Goal: Task Accomplishment & Management: Manage account settings

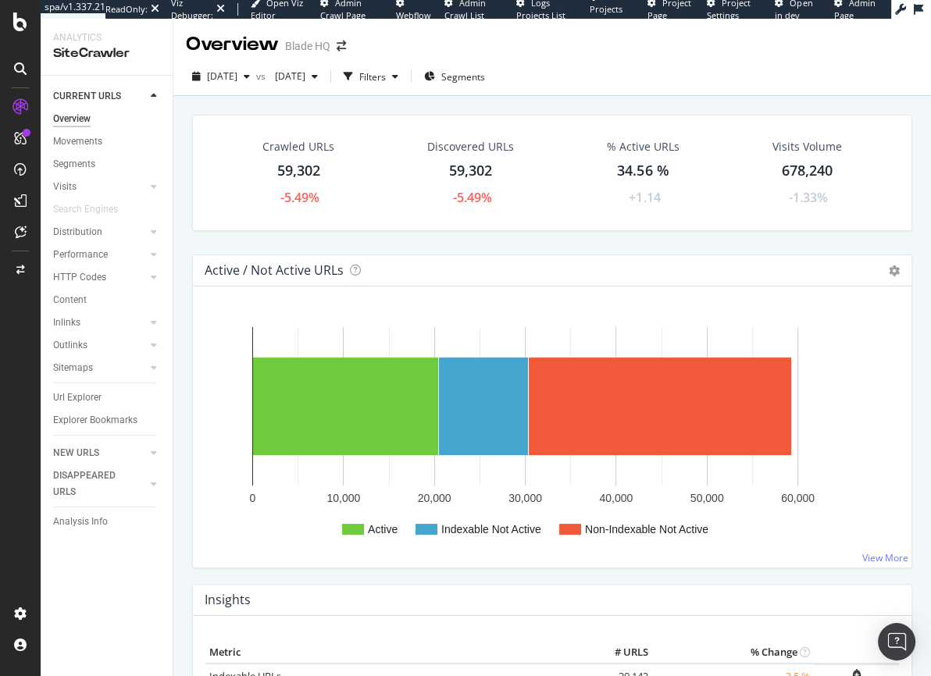
scroll to position [8, 0]
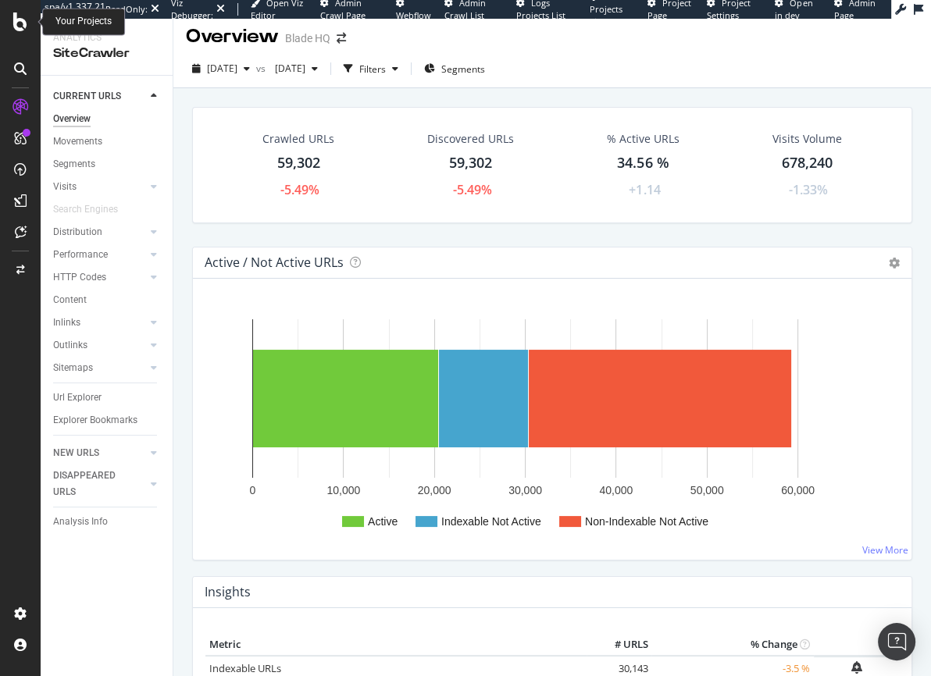
click at [20, 22] on icon at bounding box center [20, 21] width 14 height 19
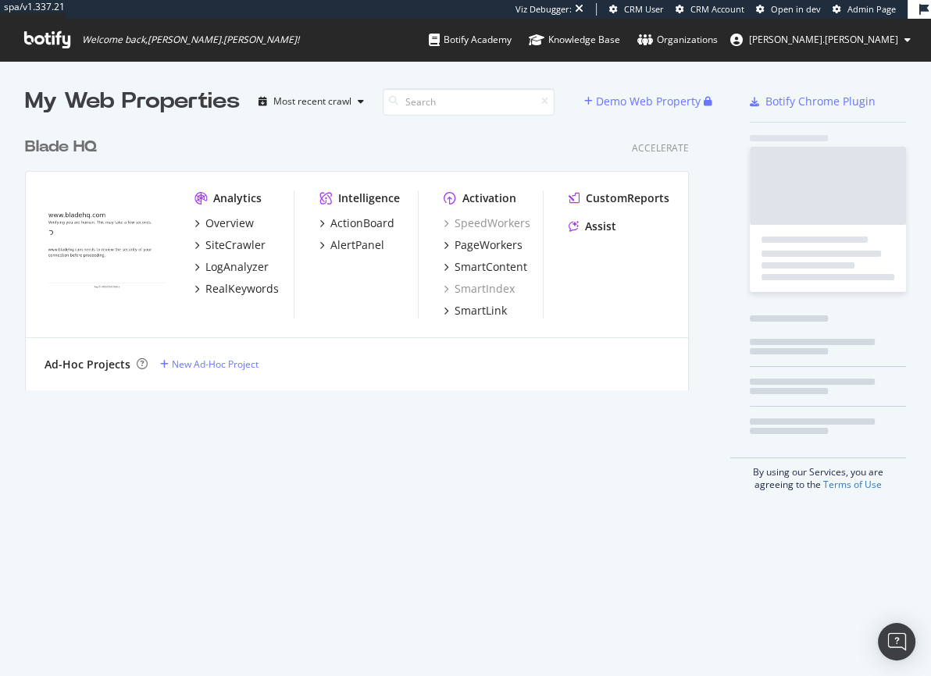
scroll to position [262, 665]
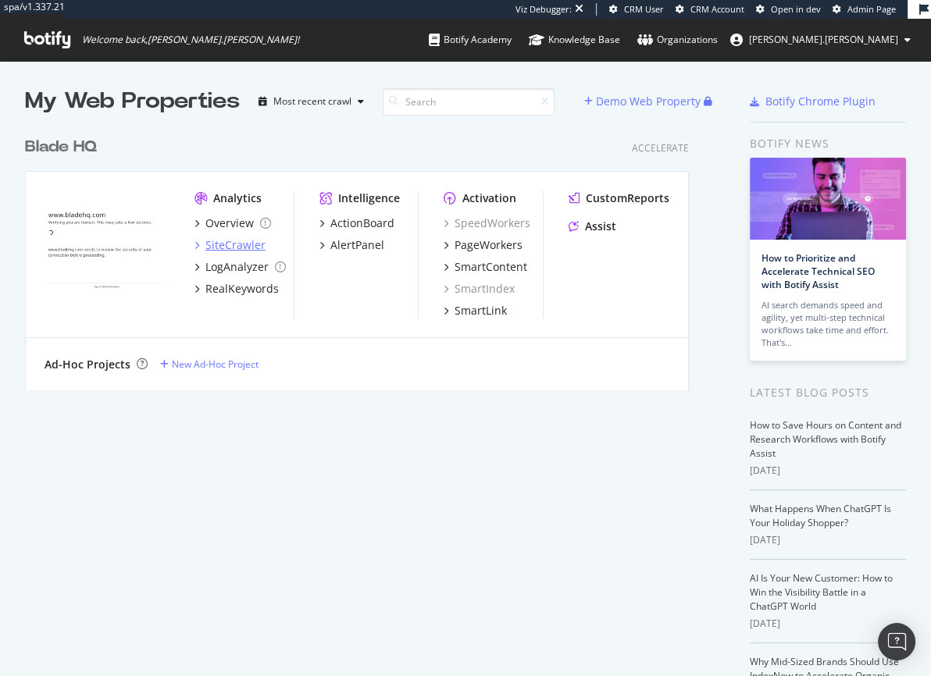
click at [231, 241] on div "SiteCrawler" at bounding box center [235, 245] width 60 height 16
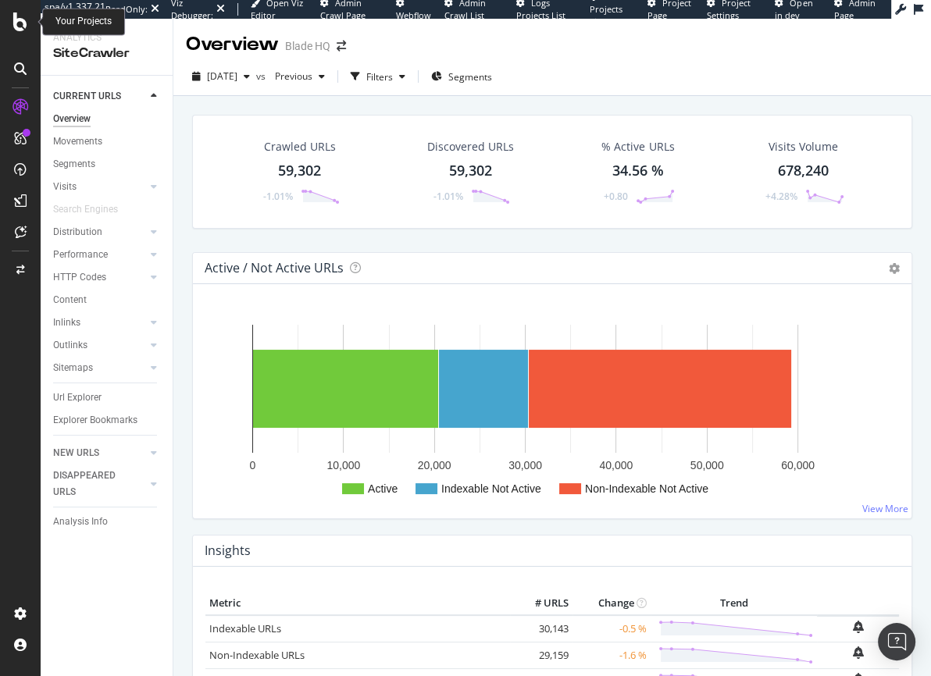
click at [20, 25] on icon at bounding box center [20, 21] width 14 height 19
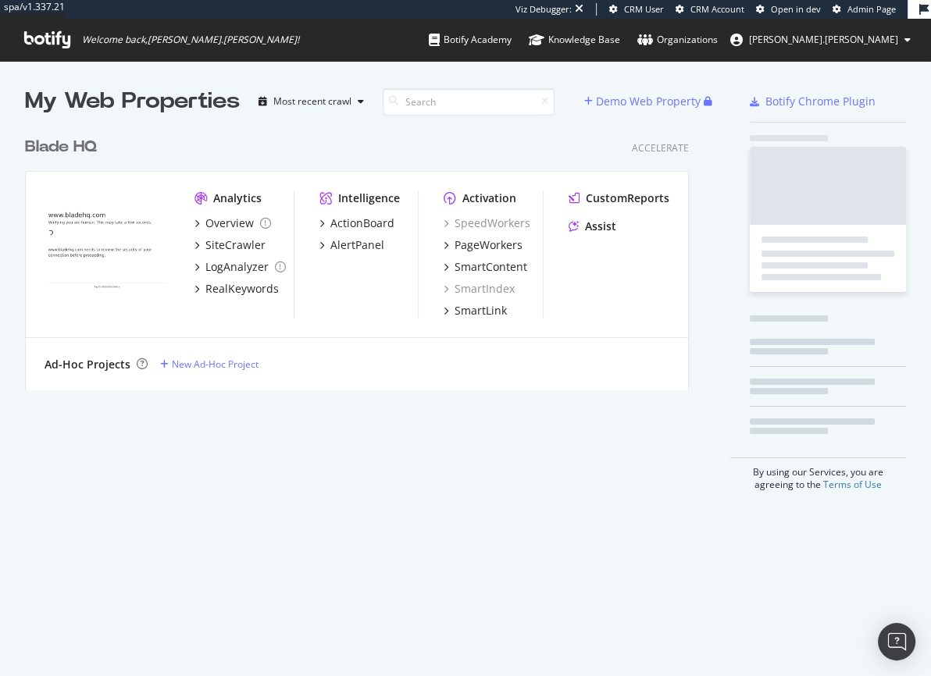
scroll to position [262, 665]
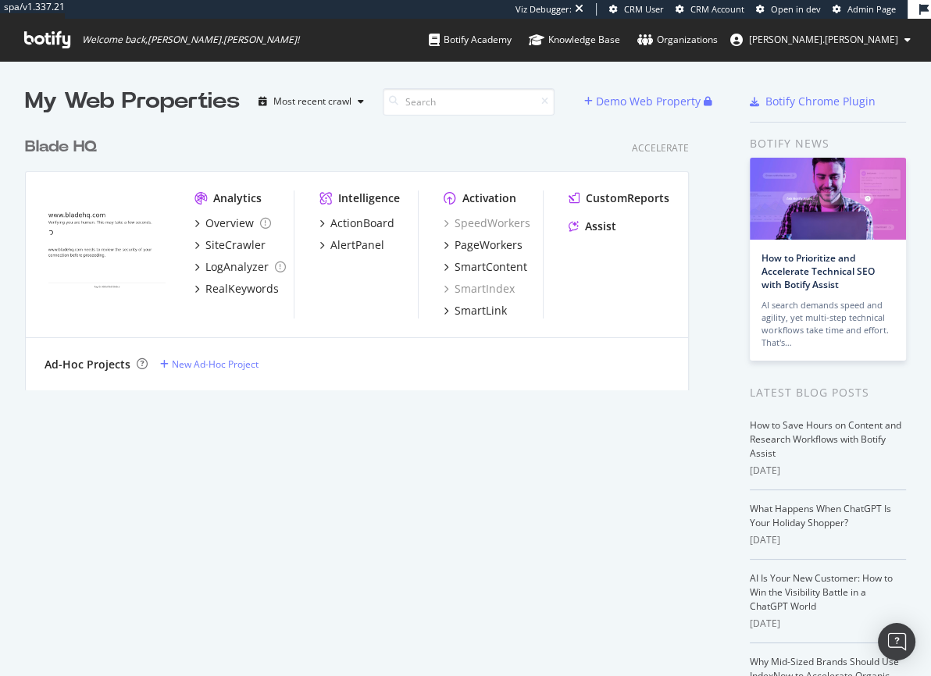
click at [20, 23] on span "Welcome back, colin.reid !" at bounding box center [162, 40] width 300 height 42
click at [51, 144] on div "Blade HQ" at bounding box center [61, 147] width 72 height 23
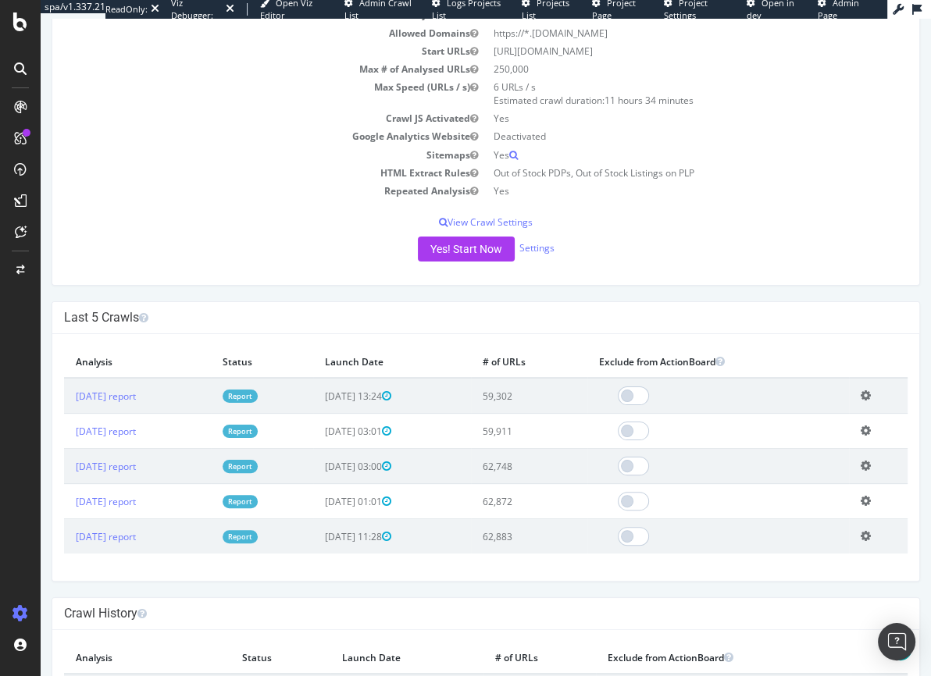
scroll to position [194, 0]
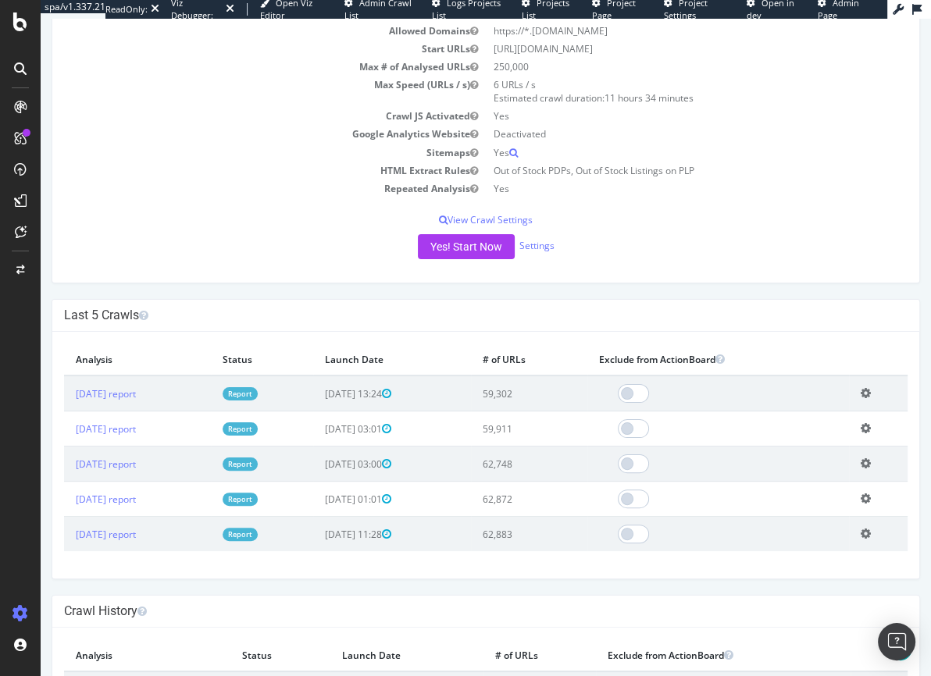
click at [862, 390] on icon at bounding box center [865, 393] width 10 height 12
click at [870, 329] on div "Last 5 Crawls" at bounding box center [485, 316] width 866 height 32
click at [860, 427] on icon at bounding box center [865, 428] width 10 height 12
click at [522, 293] on div "Blade HQ bladehq.com × × Next Launch Scheduled for: 2025-09-14 03:00 (Repeat Mo…" at bounding box center [486, 358] width 890 height 1034
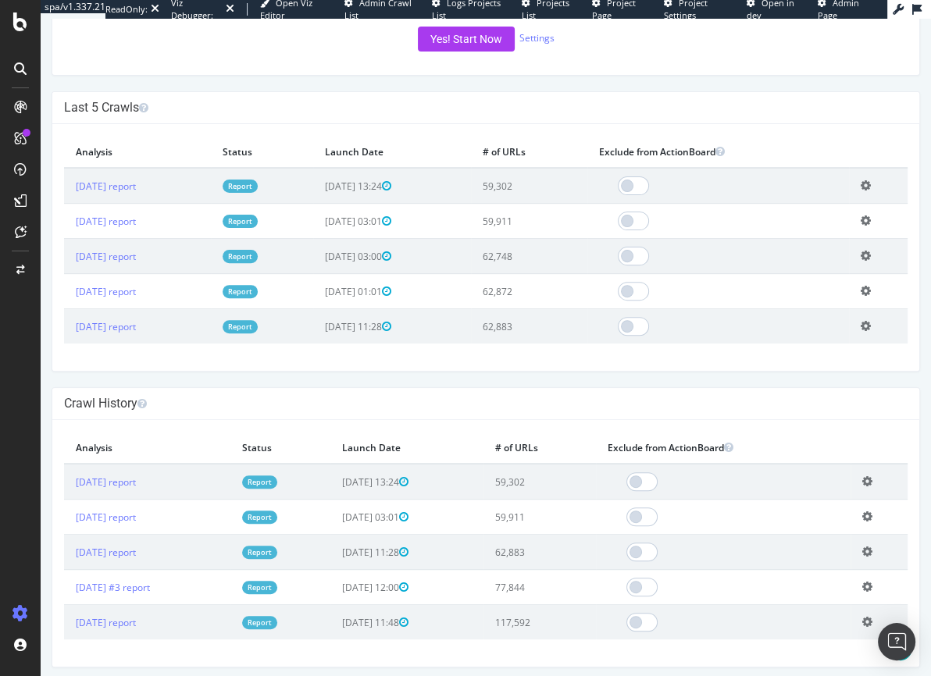
scroll to position [390, 0]
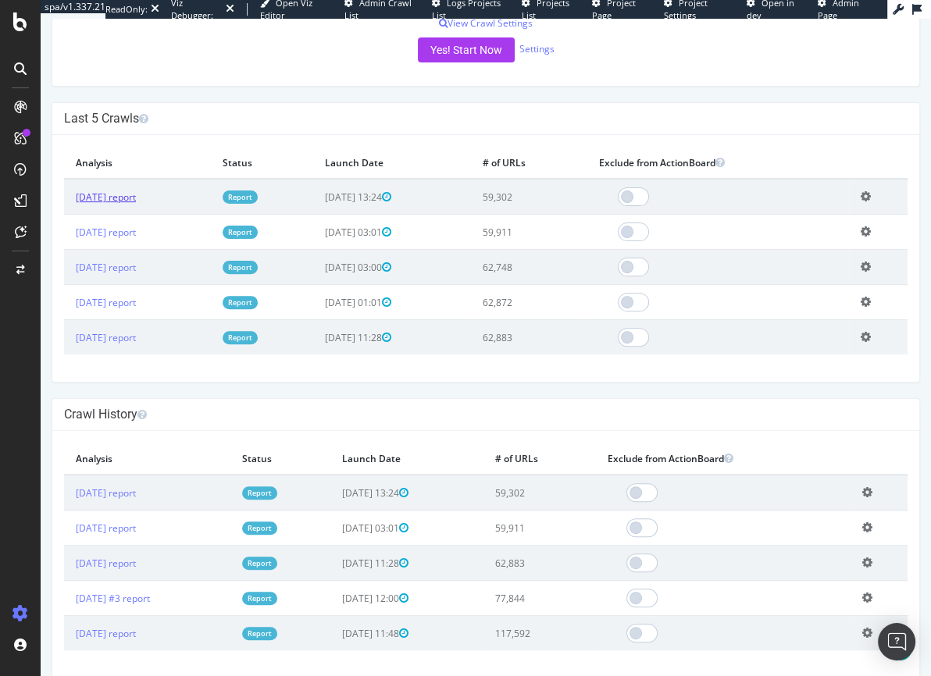
click at [111, 200] on link "2025 Sep. 4th report" at bounding box center [106, 196] width 60 height 13
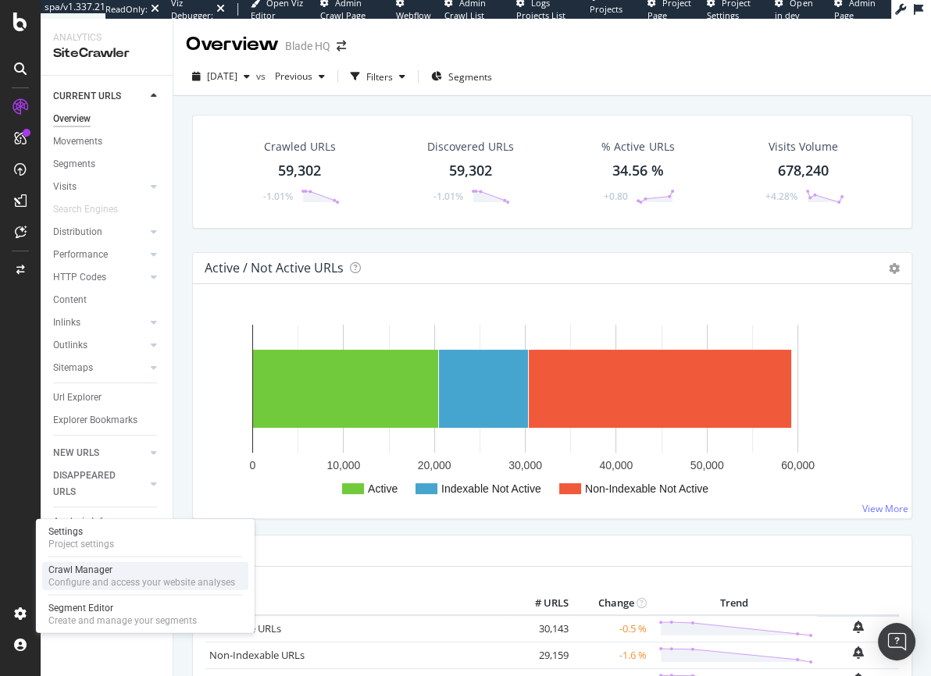
click at [81, 571] on div "Crawl Manager" at bounding box center [141, 570] width 187 height 12
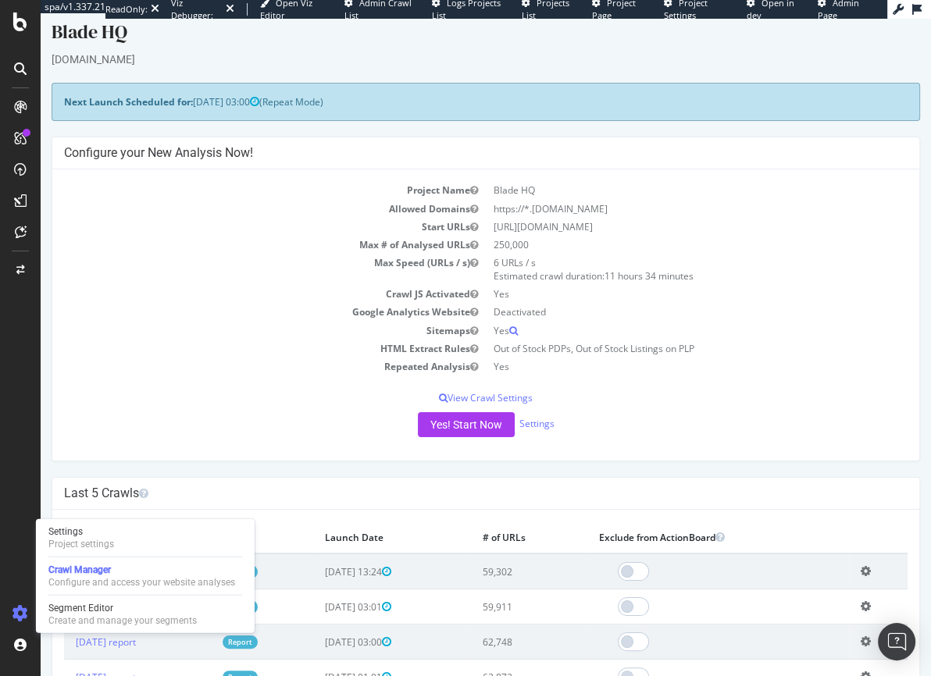
scroll to position [16, 0]
click at [500, 397] on p "View Crawl Settings" at bounding box center [485, 397] width 843 height 13
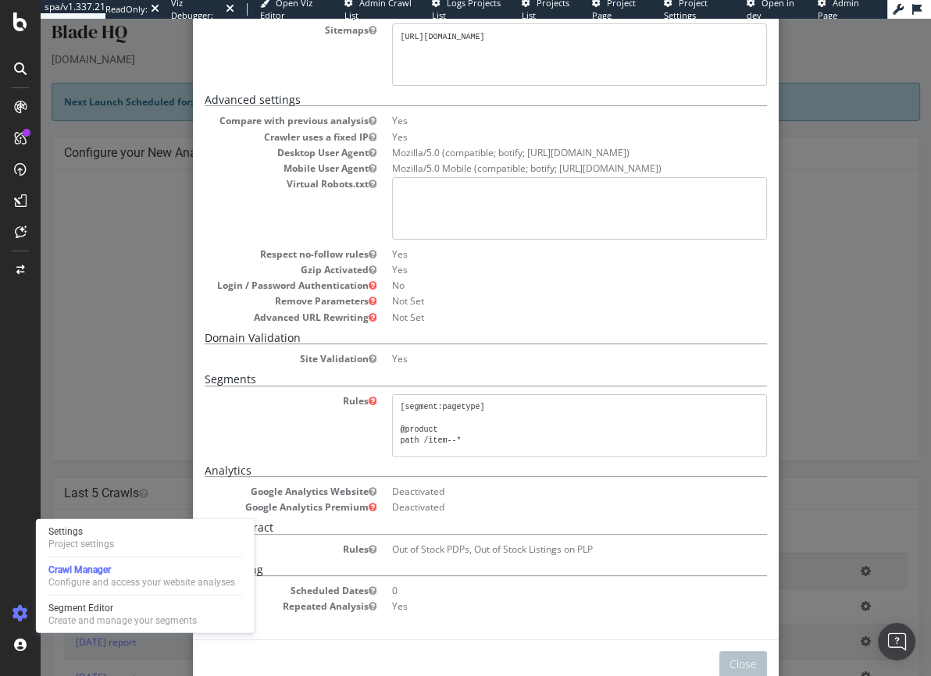
scroll to position [209, 0]
click at [508, 525] on h5 "HTML Extract" at bounding box center [486, 527] width 562 height 12
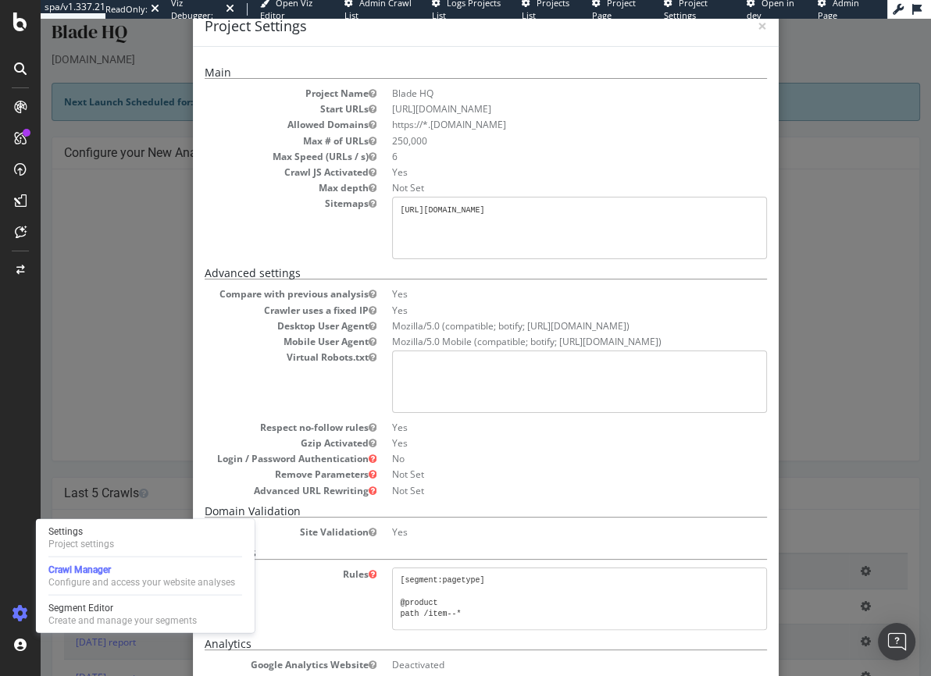
scroll to position [0, 0]
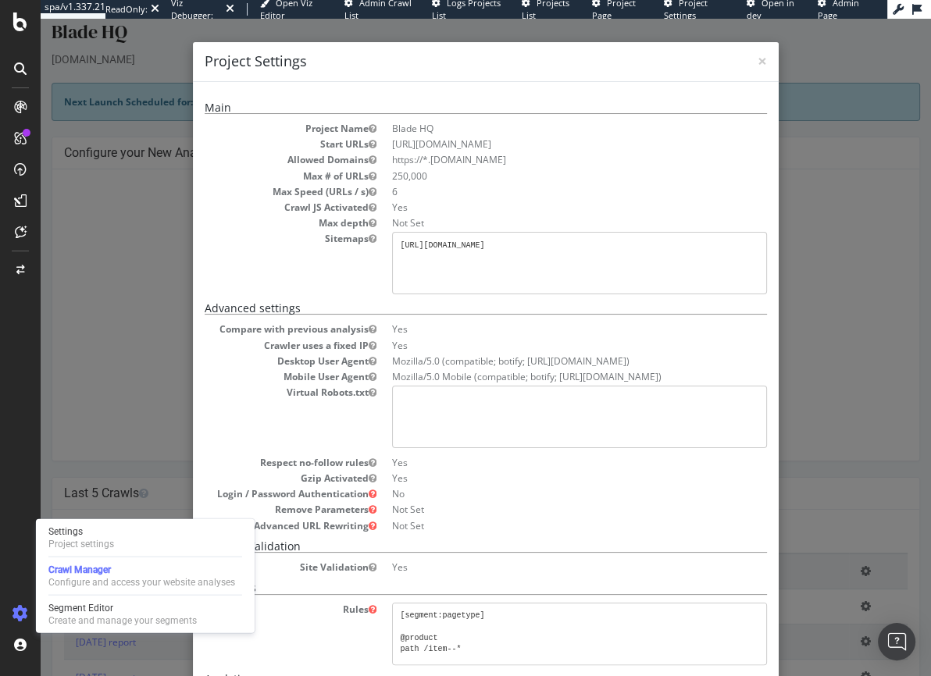
click at [166, 291] on div "× Close Project Settings Main Project Name Blade HQ Start URLs https://www.blad…" at bounding box center [486, 347] width 890 height 657
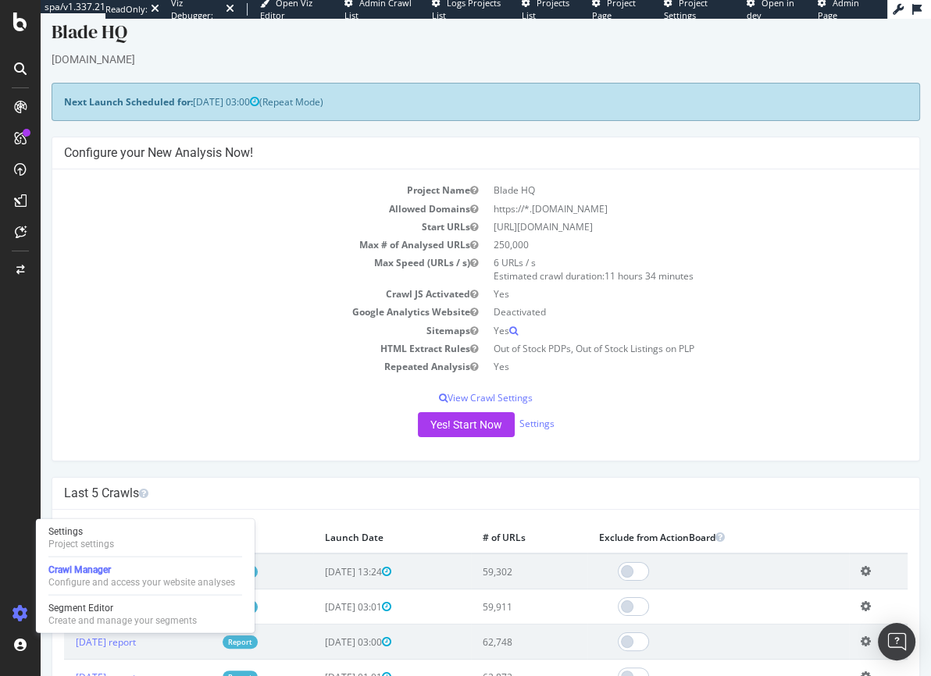
click at [335, 447] on div "Project Name Blade HQ Allowed Domains https://*.bladehq.com Start URLs https://…" at bounding box center [485, 314] width 866 height 291
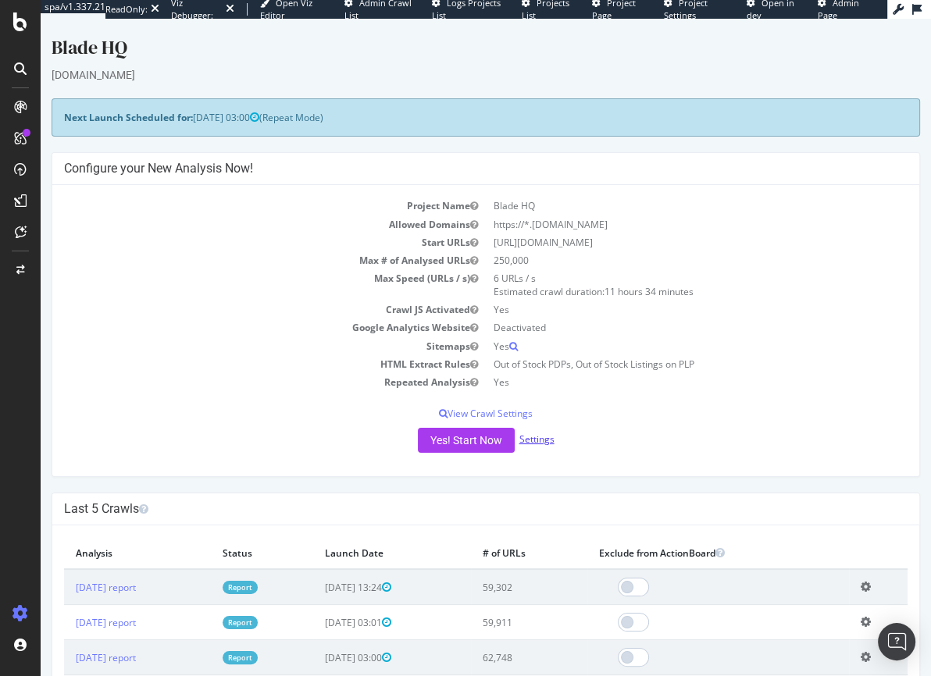
click at [533, 438] on link "Settings" at bounding box center [536, 438] width 35 height 13
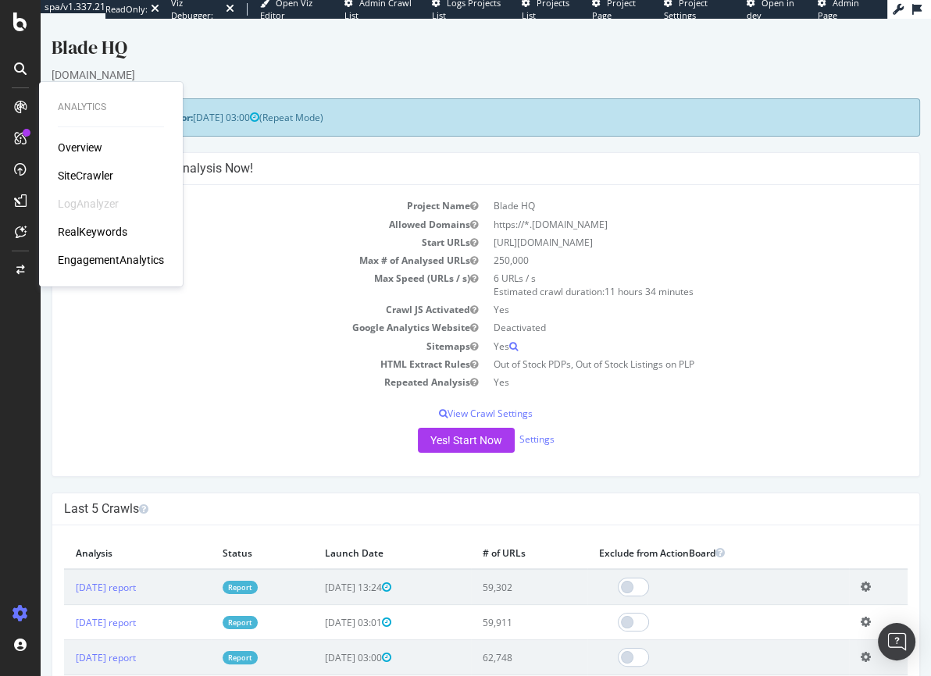
click at [173, 425] on div "Project Name Blade HQ Allowed Domains https://*.bladehq.com Start URLs https://…" at bounding box center [485, 330] width 866 height 291
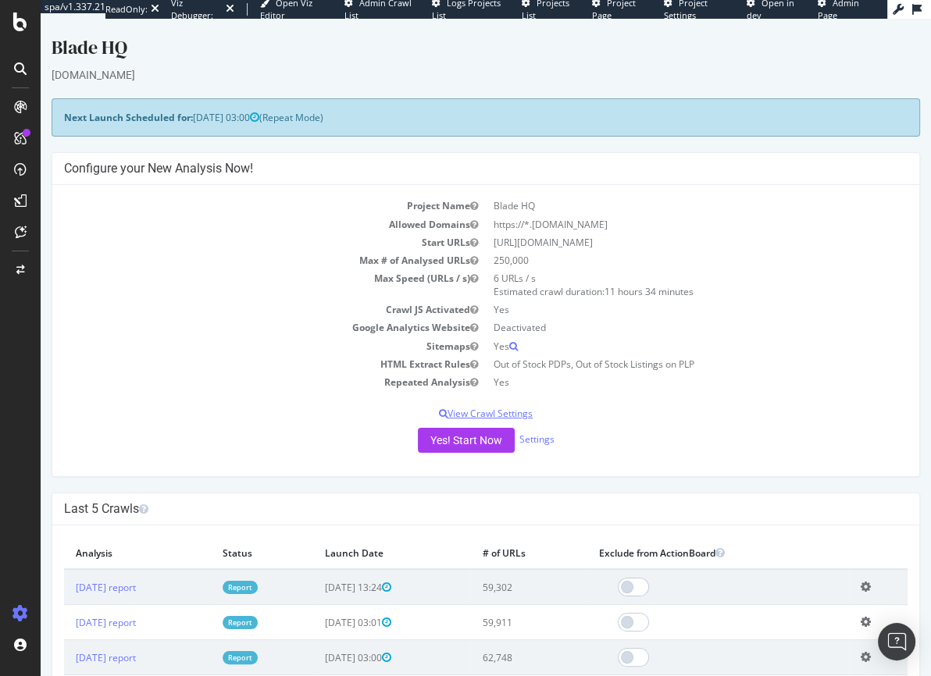
click at [496, 408] on p "View Crawl Settings" at bounding box center [485, 413] width 843 height 13
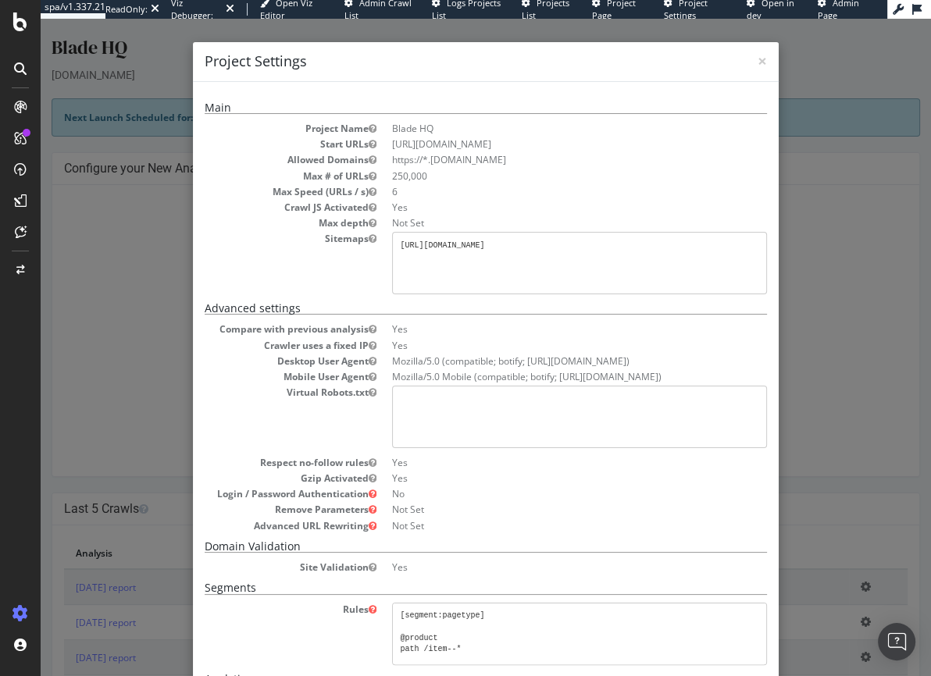
click at [823, 349] on div "× Close Project Settings Main Project Name Blade HQ Start URLs https://www.blad…" at bounding box center [486, 347] width 890 height 657
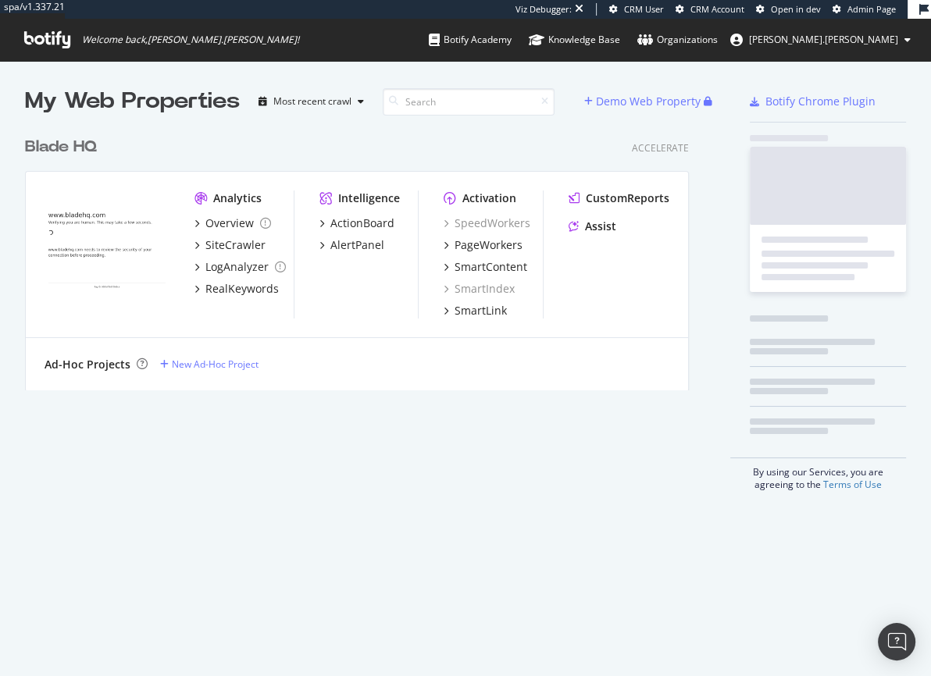
scroll to position [262, 665]
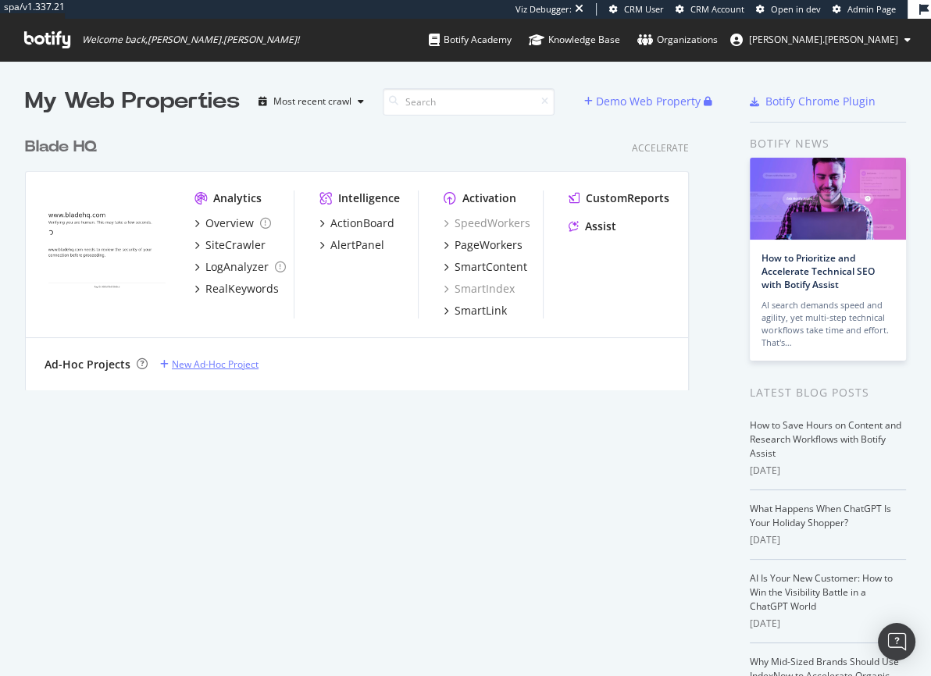
click at [205, 366] on div "New Ad-Hoc Project" at bounding box center [215, 364] width 87 height 13
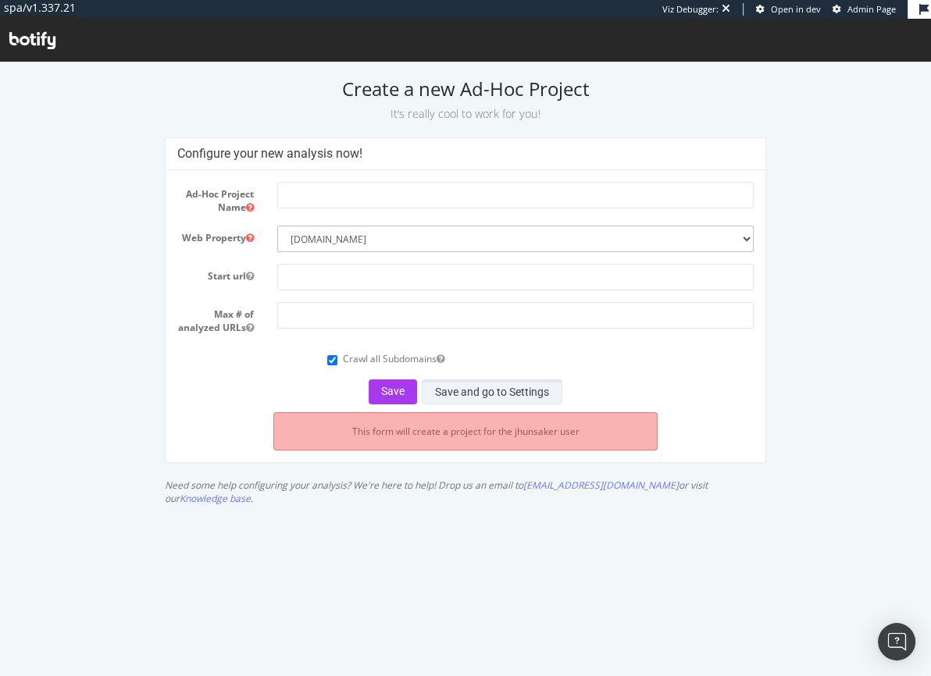
click at [470, 404] on button "Save and go to Settings" at bounding box center [492, 391] width 141 height 25
click at [328, 193] on input "text" at bounding box center [514, 195] width 475 height 27
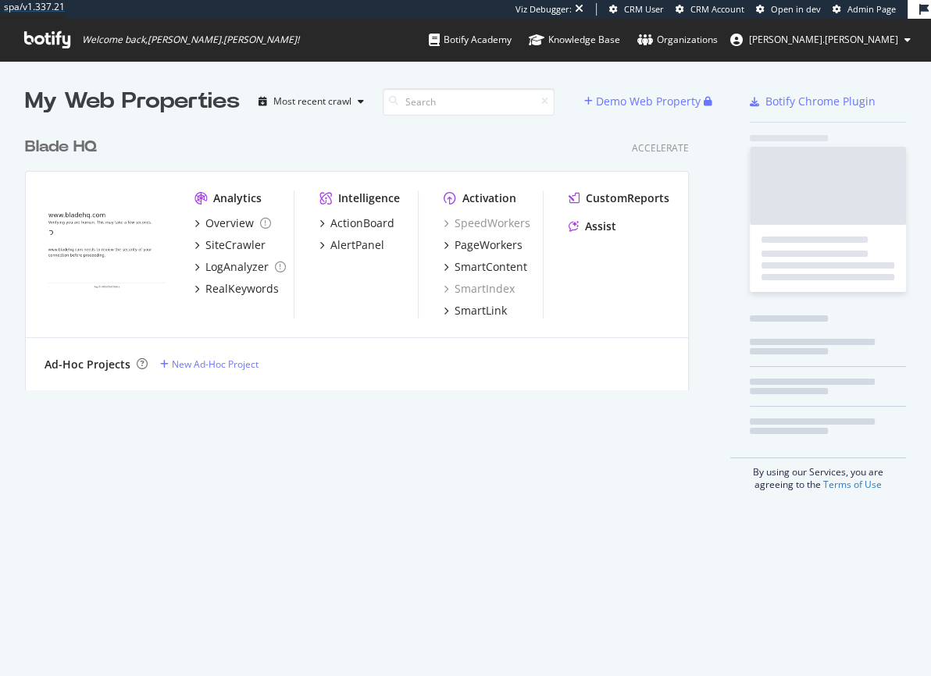
scroll to position [262, 665]
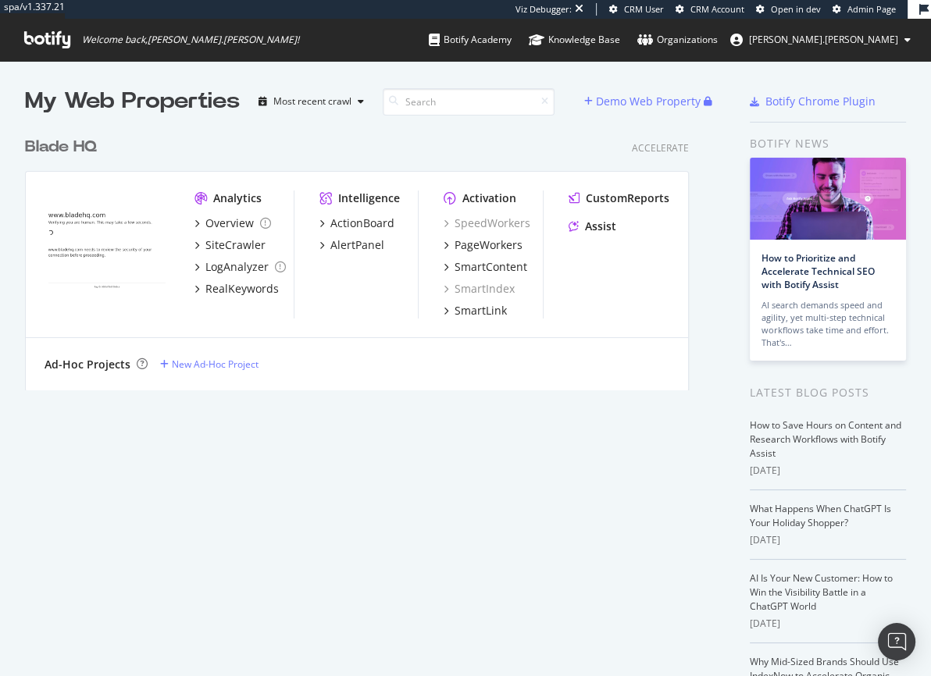
click at [40, 41] on icon at bounding box center [47, 39] width 46 height 17
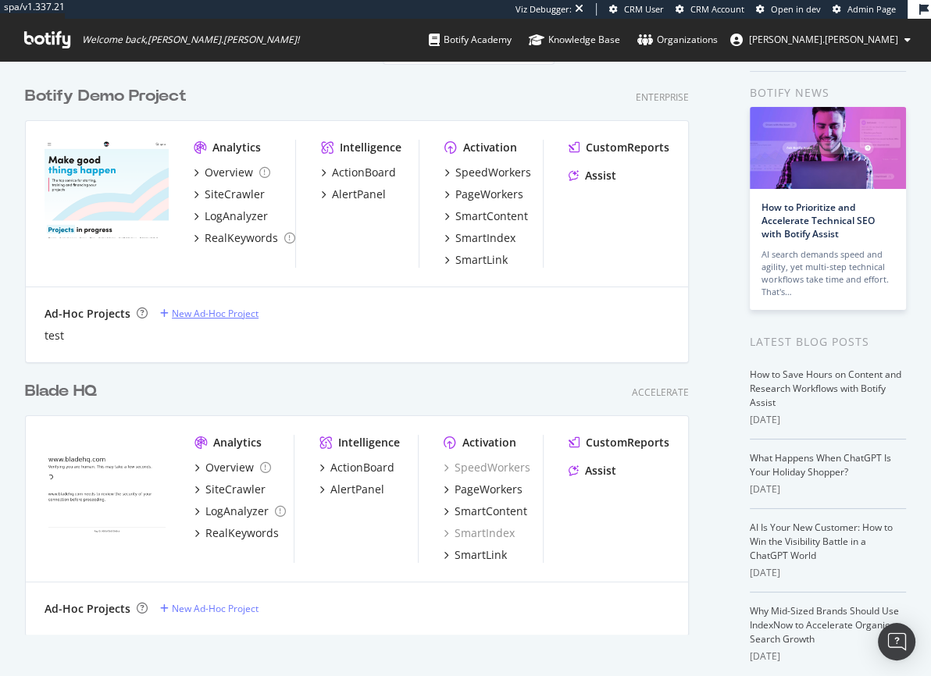
scroll to position [119, 0]
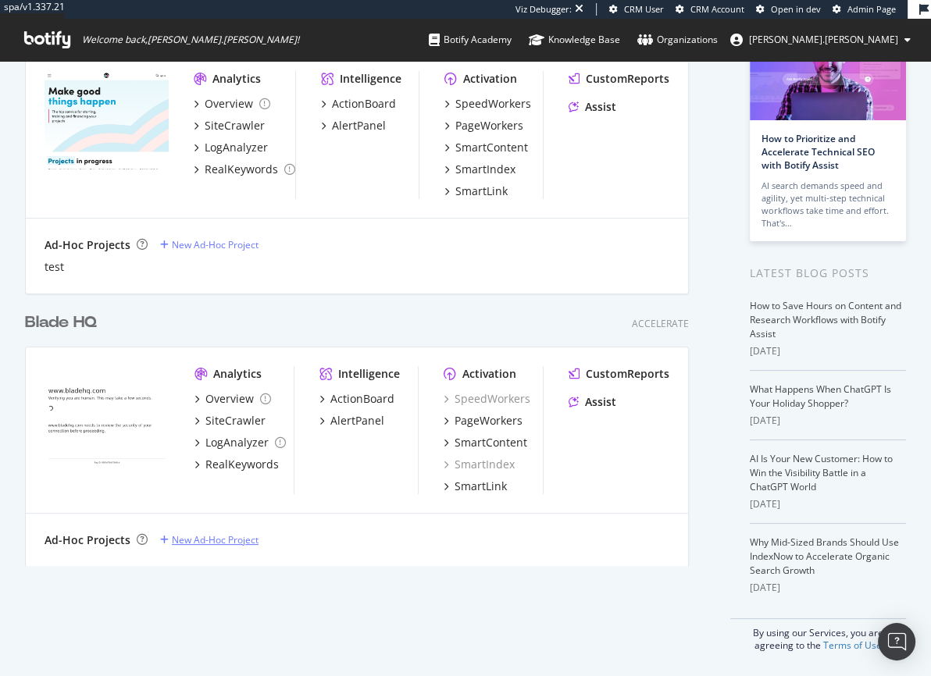
click at [219, 543] on div "New Ad-Hoc Project" at bounding box center [215, 539] width 87 height 13
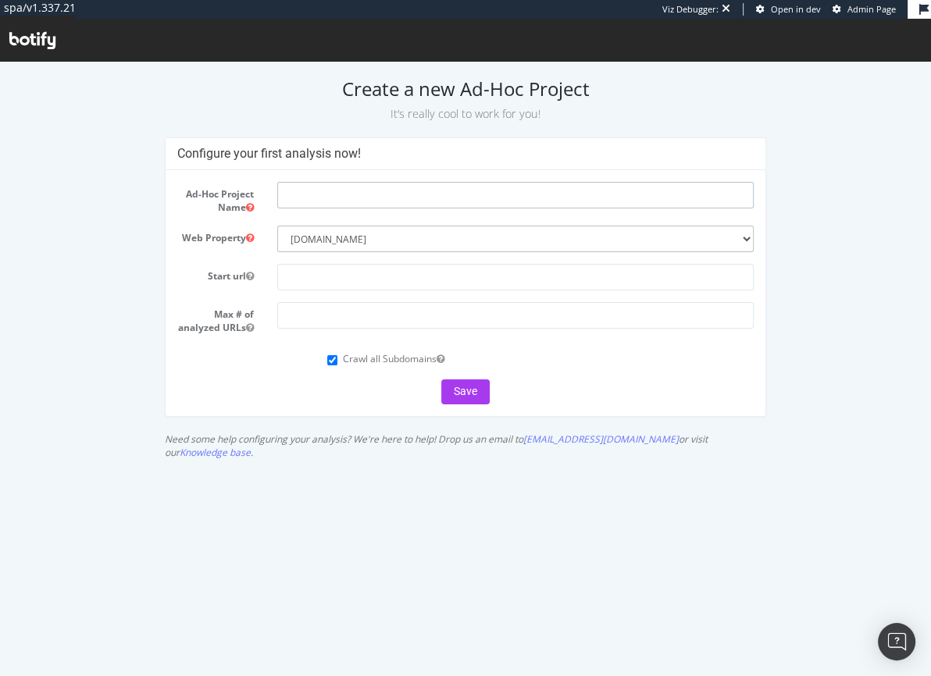
click at [311, 200] on input "text" at bounding box center [514, 195] width 475 height 27
click at [304, 194] on input "JMCL Sitemap" at bounding box center [514, 195] width 475 height 27
click at [301, 195] on input "JMCL Sitemap" at bounding box center [514, 195] width 475 height 27
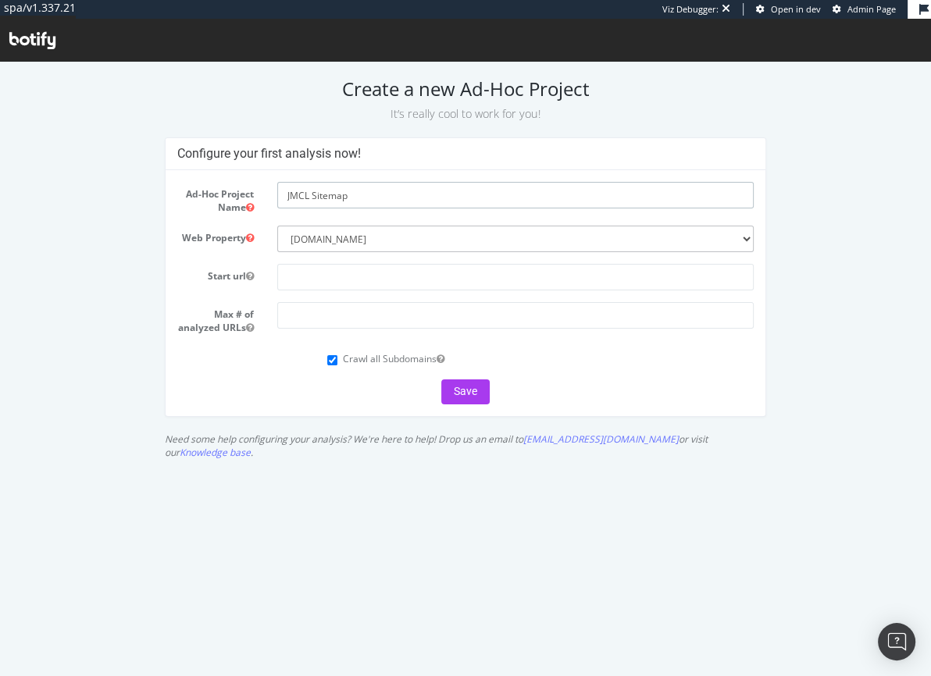
click at [301, 195] on input "JMCL Sitemap" at bounding box center [514, 195] width 475 height 27
type input "Sitemap"
click at [340, 292] on form "Ad-Hoc Project Name Sitemap Web Property --------- UHND (Old Demo) UHND.com (De…" at bounding box center [464, 293] width 575 height 222
click at [334, 281] on input "text" at bounding box center [514, 277] width 475 height 27
click at [322, 272] on input "text" at bounding box center [514, 277] width 475 height 27
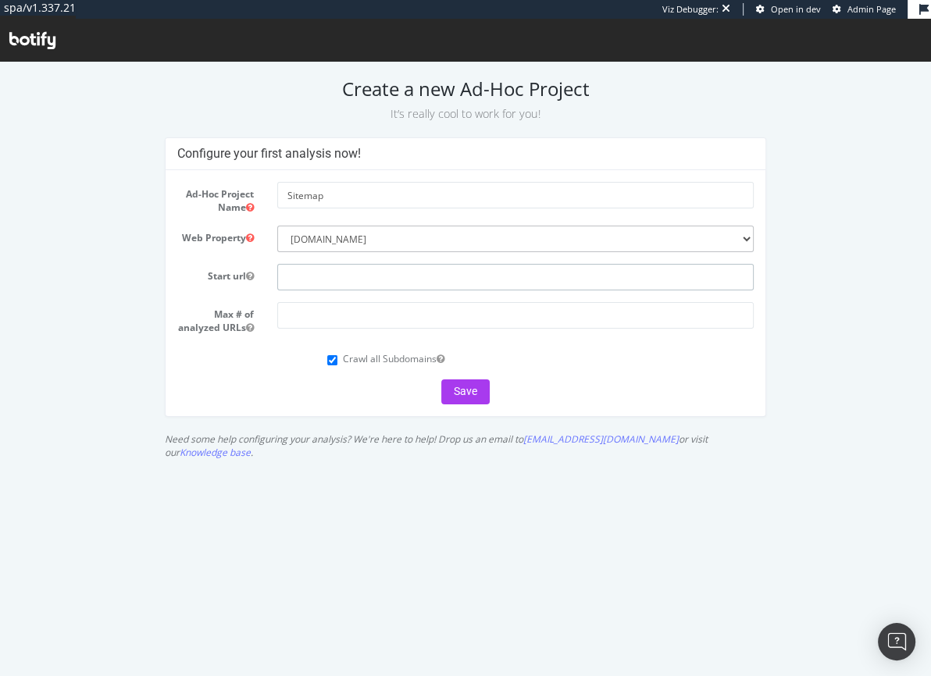
paste input "[URL][DOMAIN_NAME]"
type input "[URL][DOMAIN_NAME]"
click at [314, 311] on input "number" at bounding box center [514, 315] width 475 height 27
type input "50000"
click at [469, 397] on button "Save" at bounding box center [465, 391] width 48 height 25
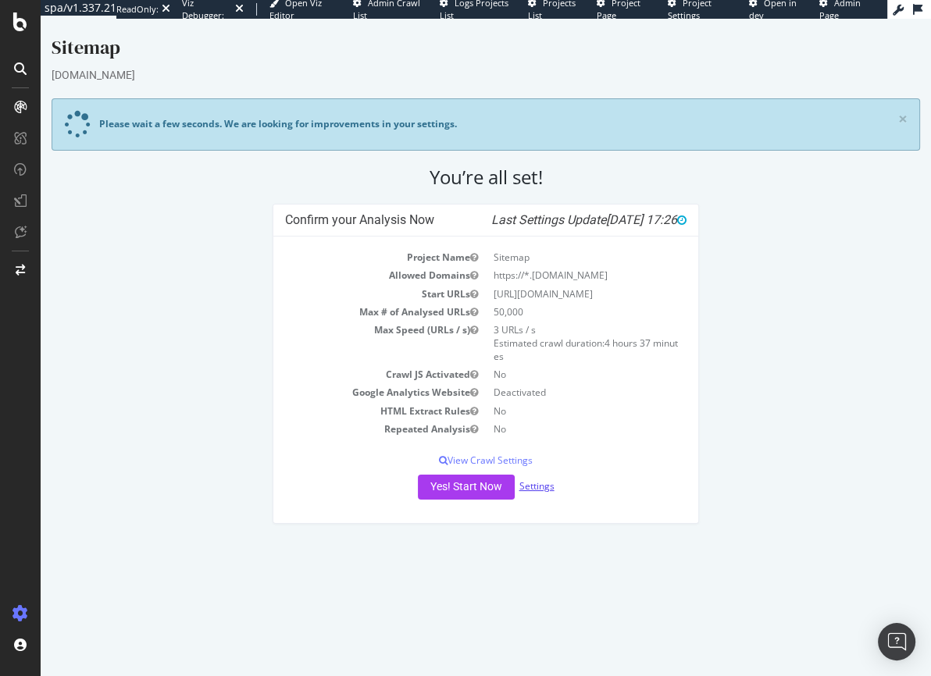
click at [542, 487] on link "Settings" at bounding box center [536, 485] width 35 height 13
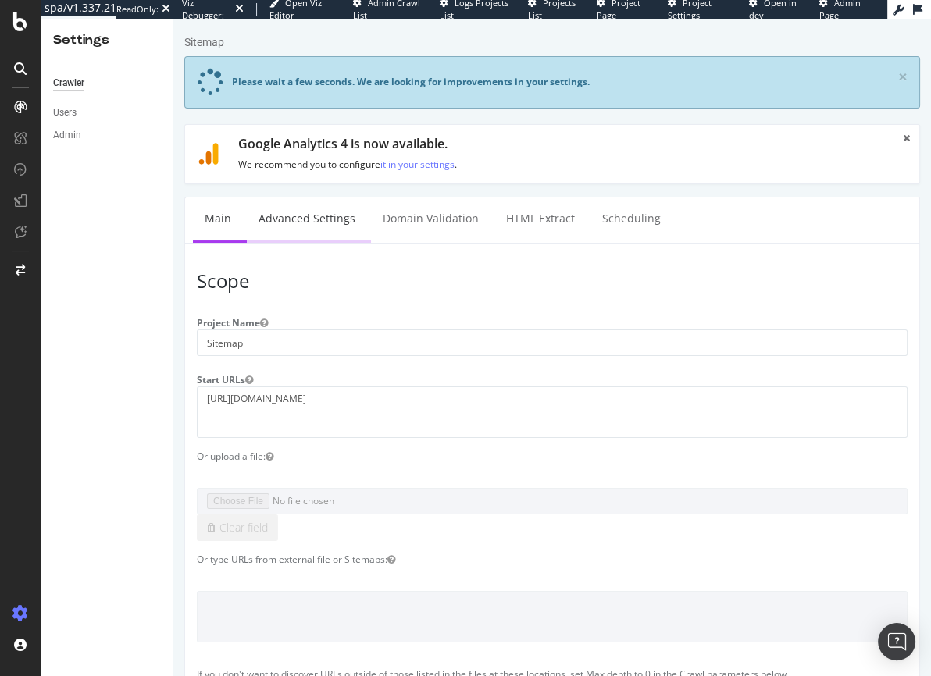
click at [312, 228] on link "Advanced Settings" at bounding box center [307, 218] width 120 height 43
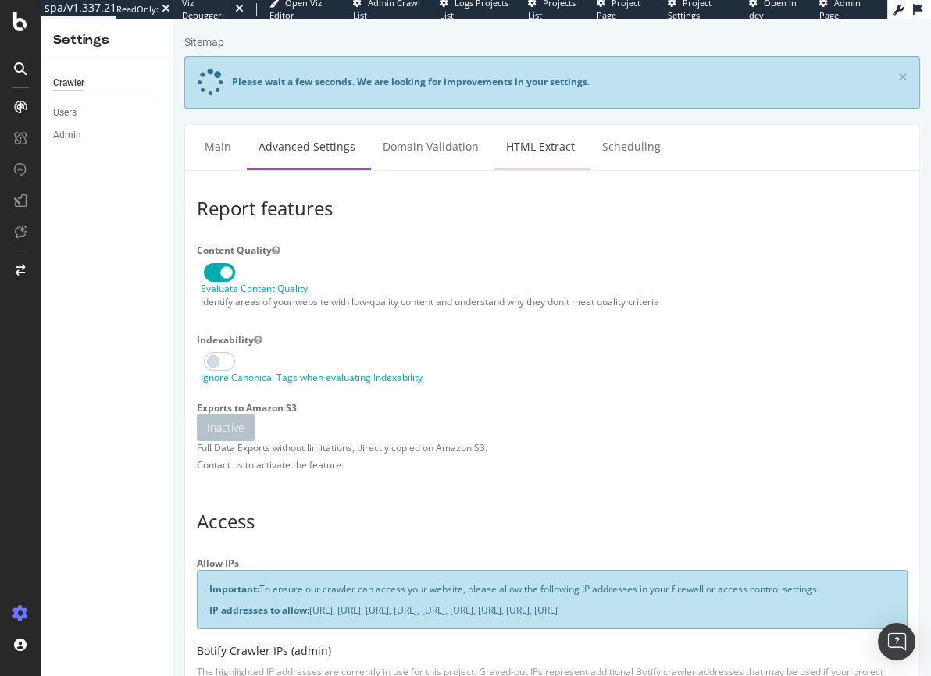
click at [541, 144] on link "HTML Extract" at bounding box center [540, 146] width 92 height 43
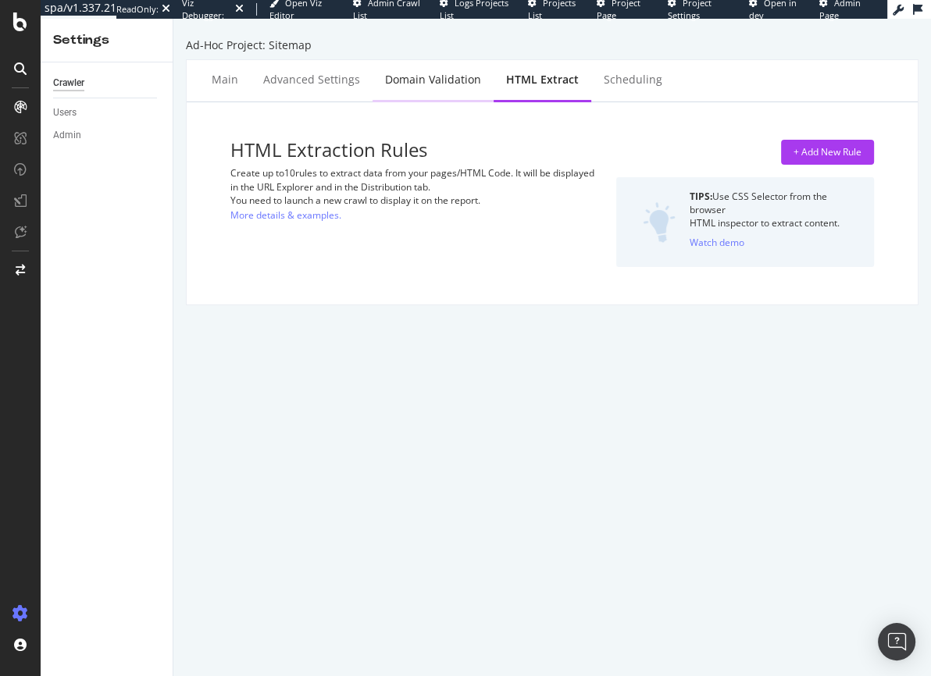
click at [432, 82] on div "Domain Validation" at bounding box center [433, 80] width 96 height 16
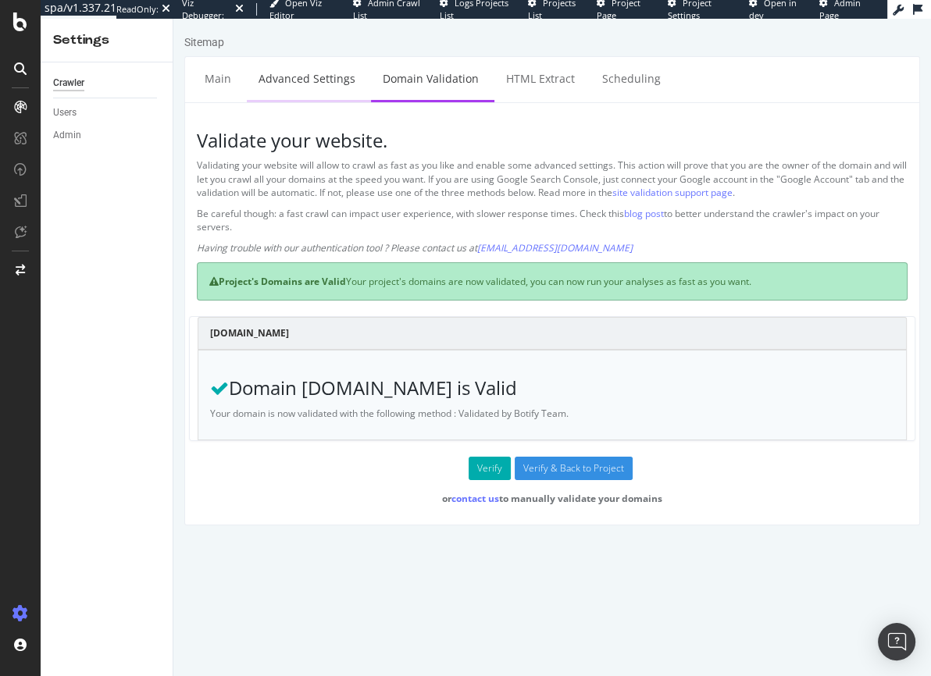
click at [341, 77] on link "Advanced Settings" at bounding box center [307, 78] width 120 height 43
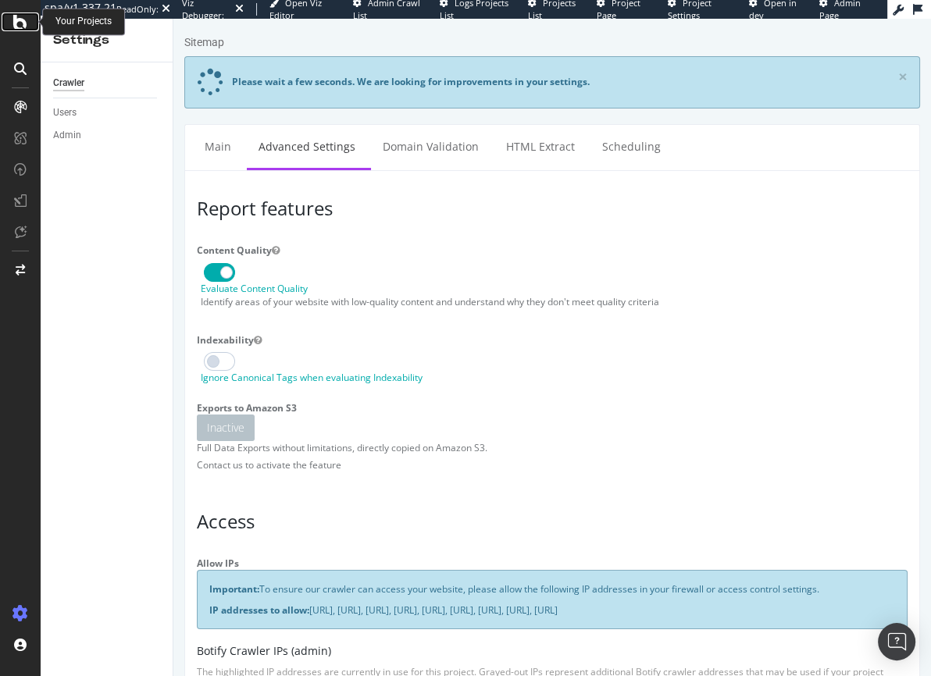
click at [21, 23] on icon at bounding box center [20, 21] width 14 height 19
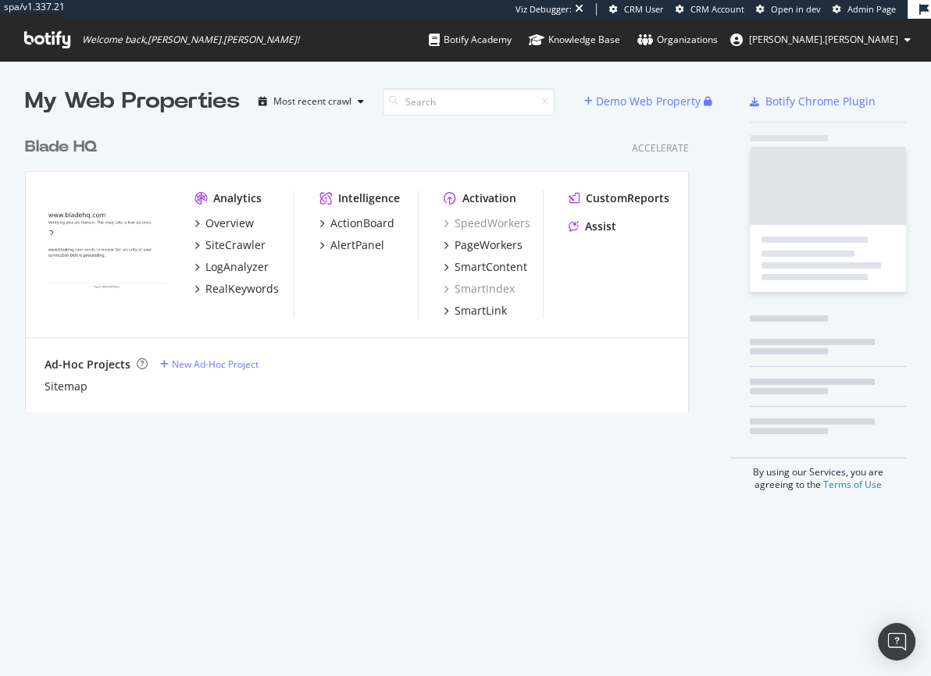
scroll to position [284, 665]
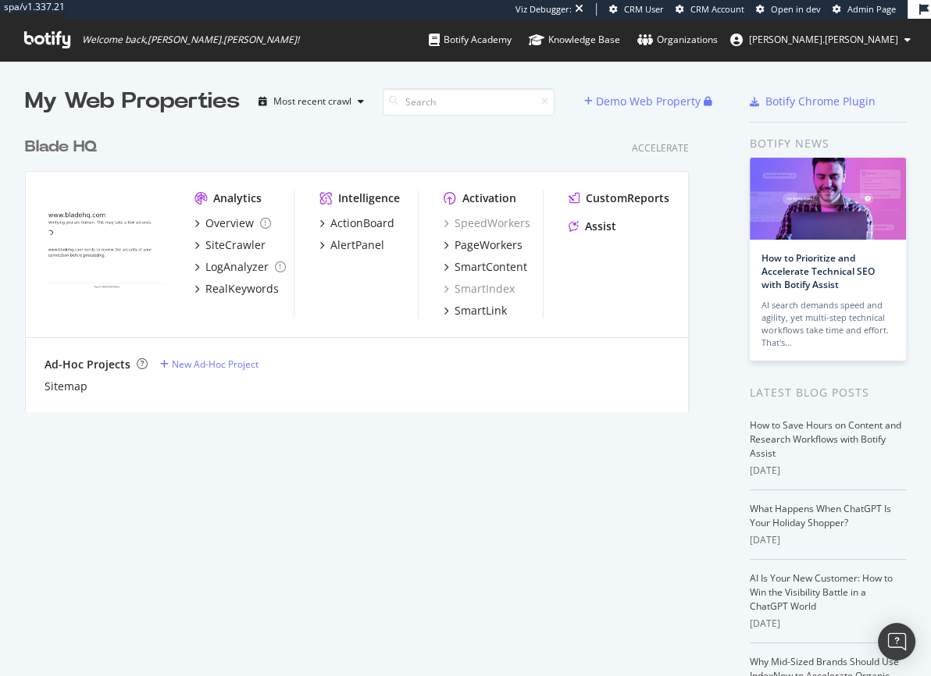
click at [62, 38] on icon at bounding box center [47, 39] width 46 height 17
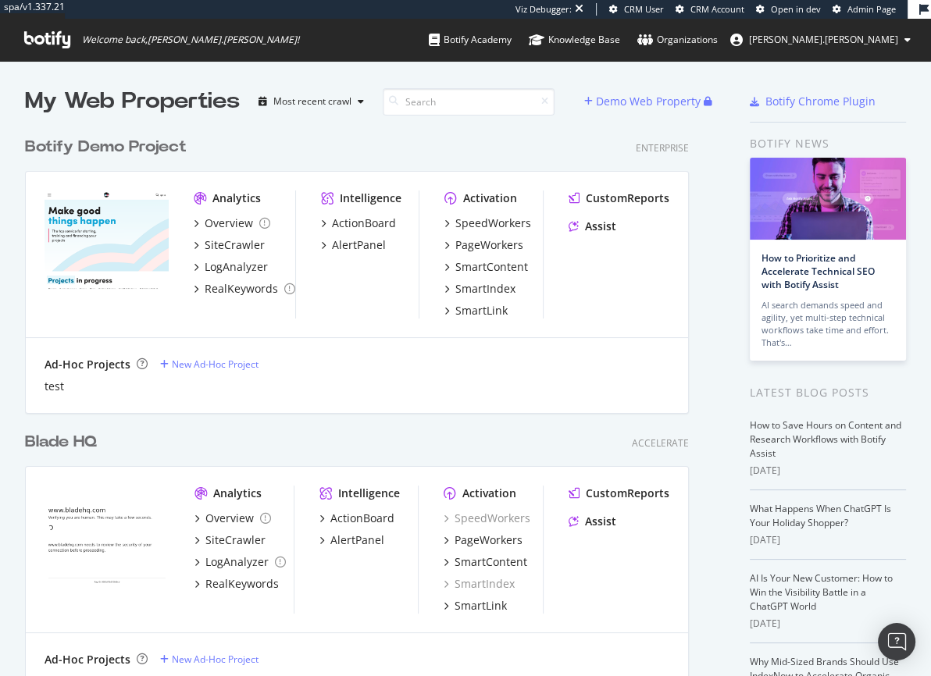
scroll to position [579, 665]
click at [64, 38] on icon at bounding box center [47, 39] width 46 height 17
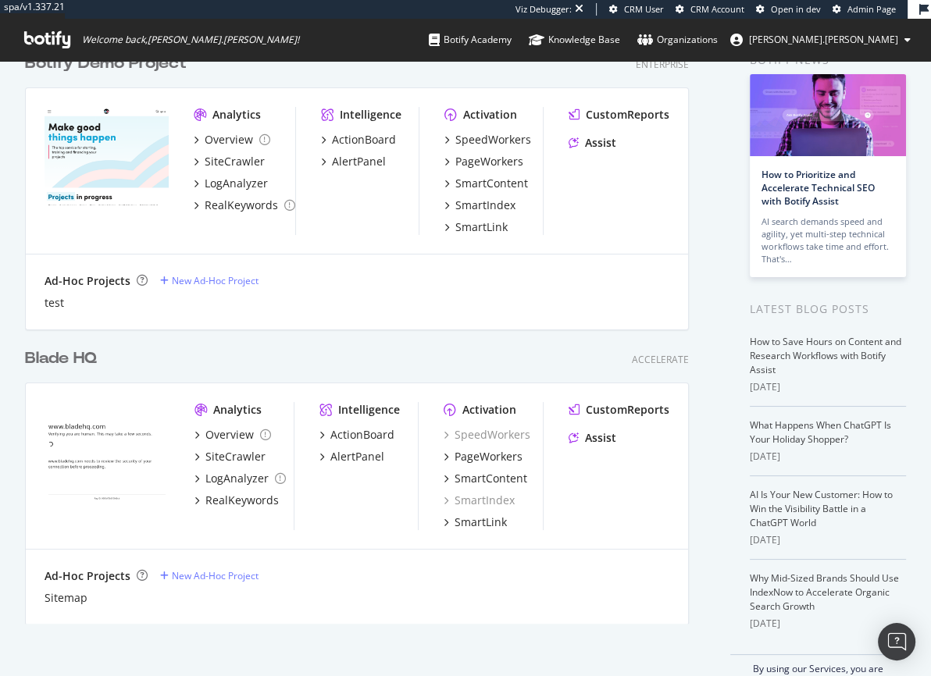
scroll to position [119, 0]
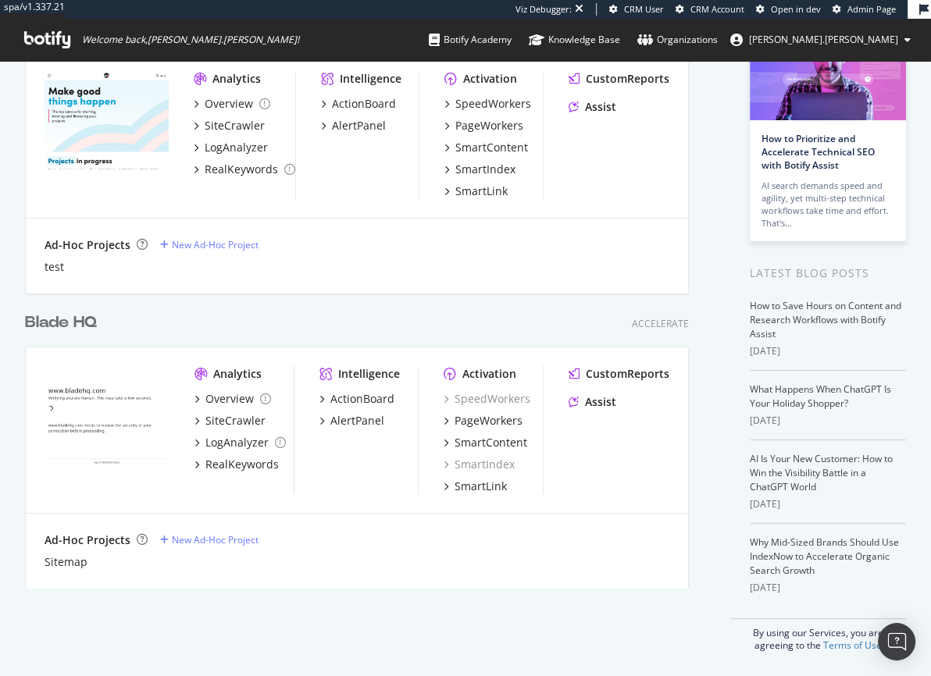
click at [60, 324] on div "Blade HQ" at bounding box center [61, 322] width 72 height 23
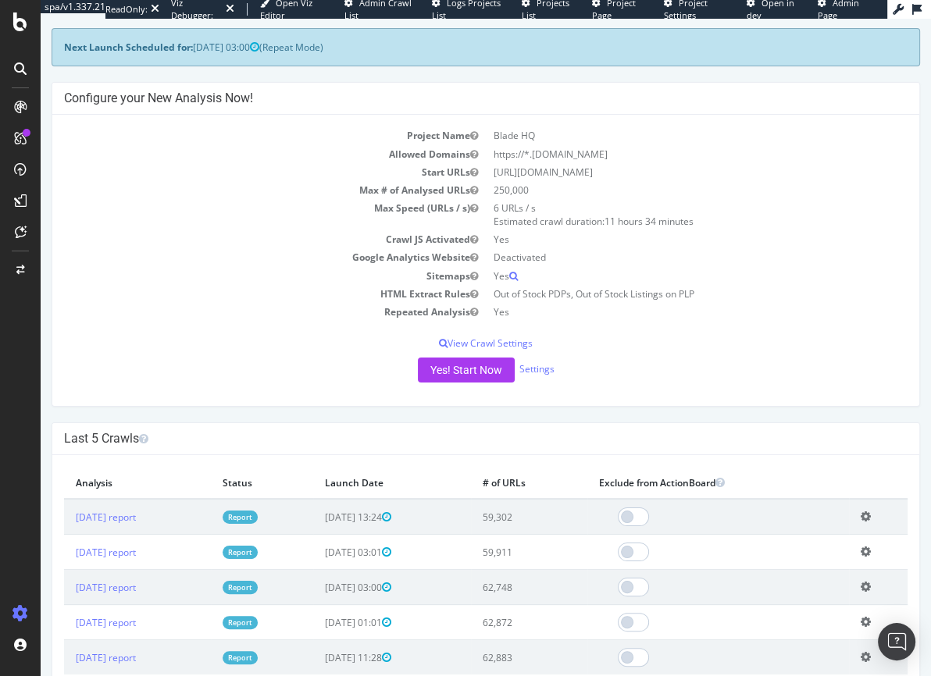
scroll to position [141, 0]
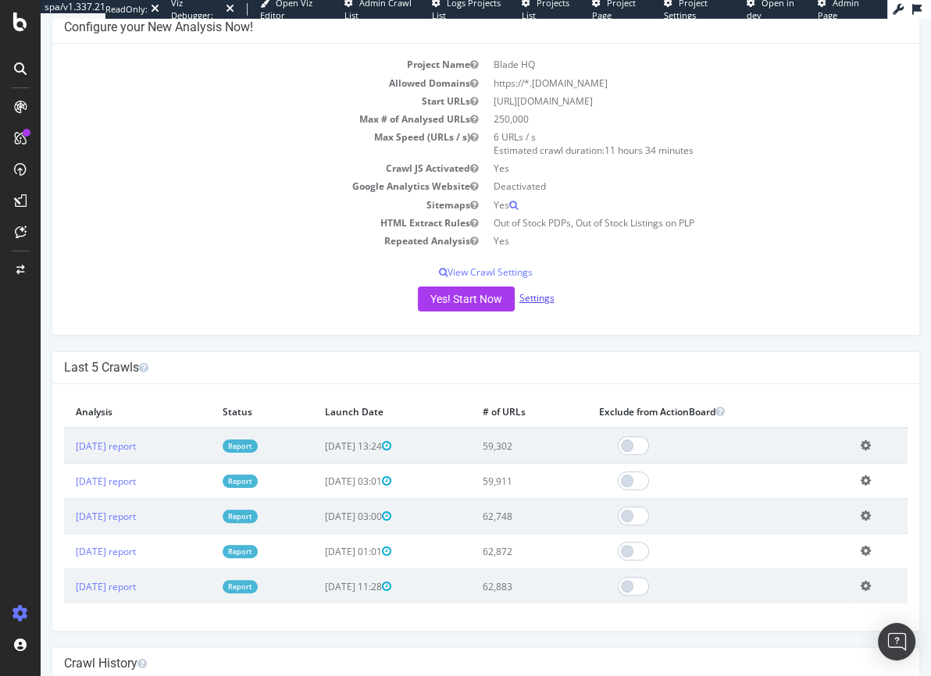
click at [532, 296] on link "Settings" at bounding box center [536, 297] width 35 height 13
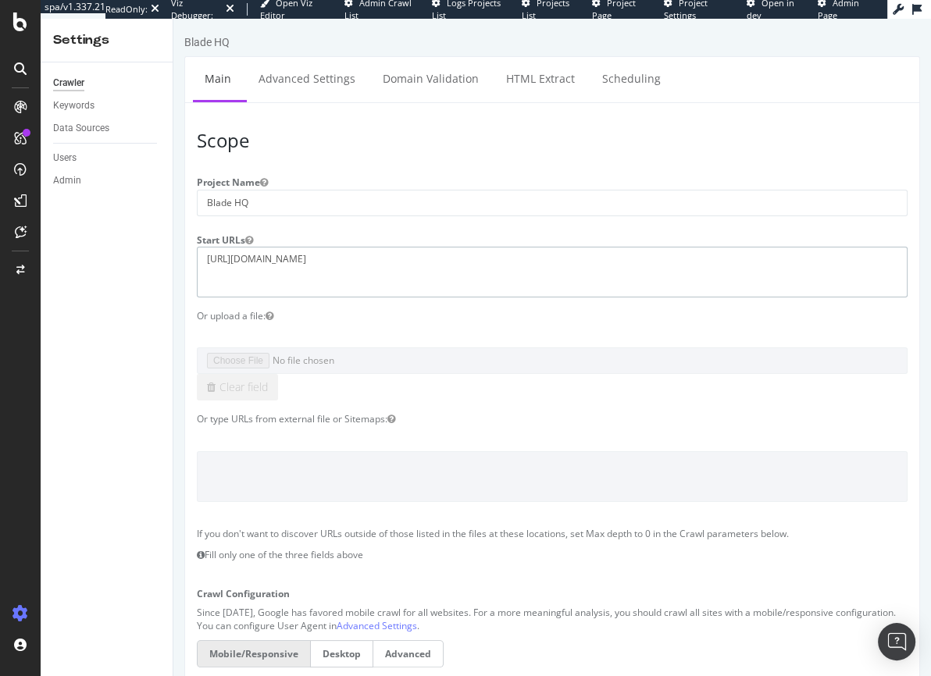
click at [243, 254] on textarea "[URL][DOMAIN_NAME]" at bounding box center [552, 272] width 710 height 51
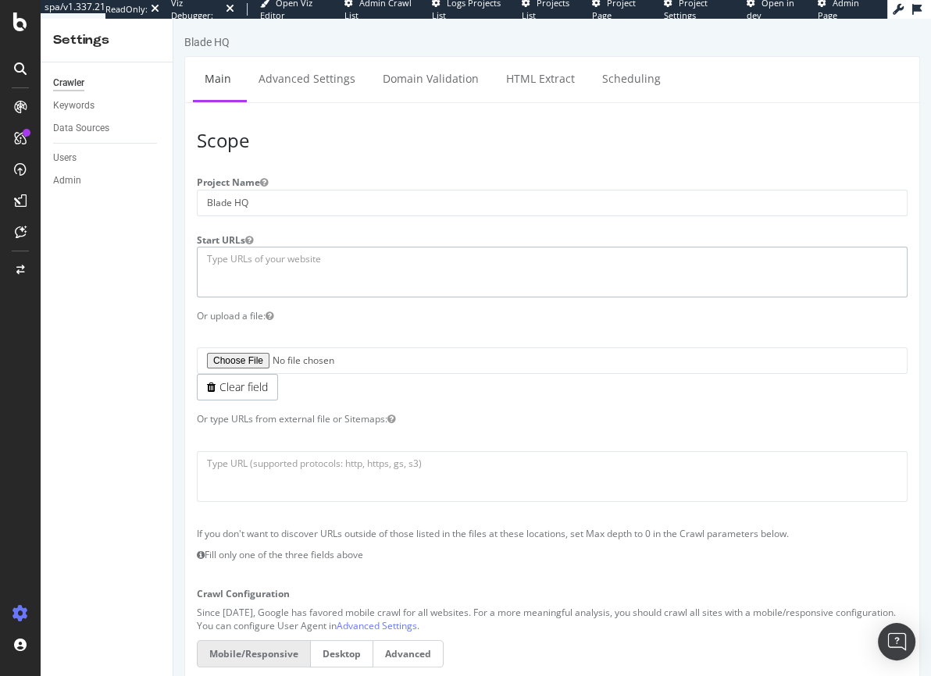
click at [221, 255] on textarea "[URL][DOMAIN_NAME]" at bounding box center [552, 272] width 710 height 51
click at [204, 471] on textarea at bounding box center [552, 476] width 710 height 51
paste textarea "https://www.bladehq.com/sitemap.xml"
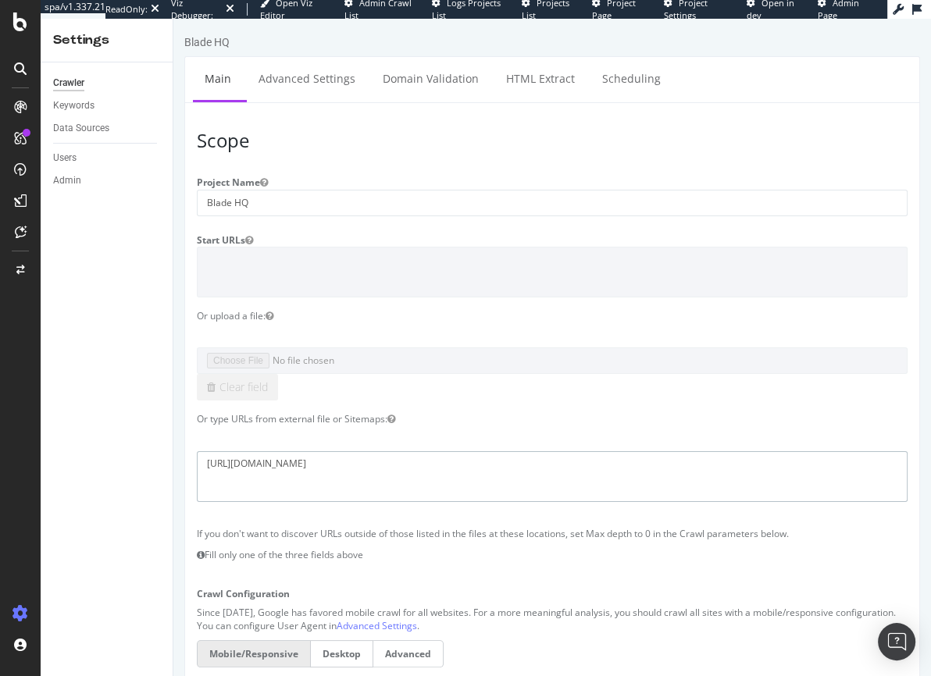
scroll to position [1099, 0]
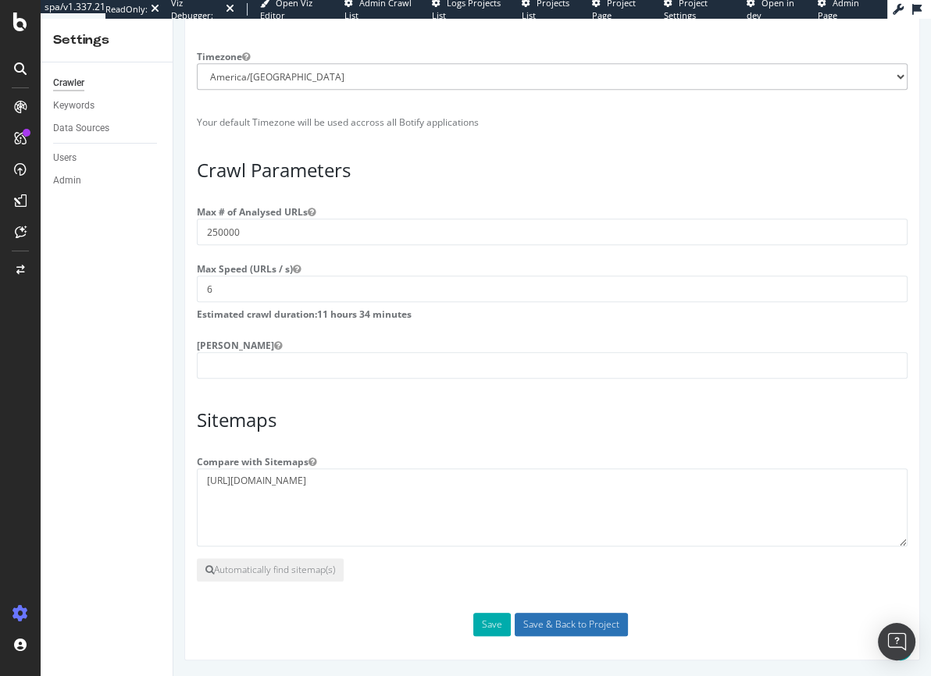
type textarea "https://www.bladehq.com/sitemap.xml"
click at [557, 625] on input "Save & Back to Project" at bounding box center [570, 624] width 113 height 23
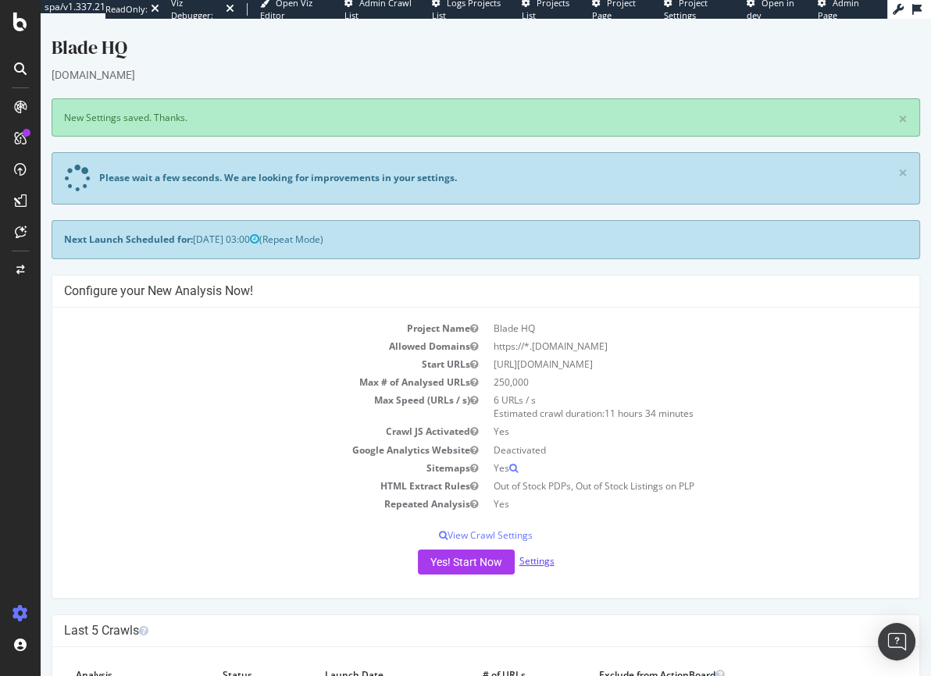
click at [531, 561] on link "Settings" at bounding box center [536, 560] width 35 height 13
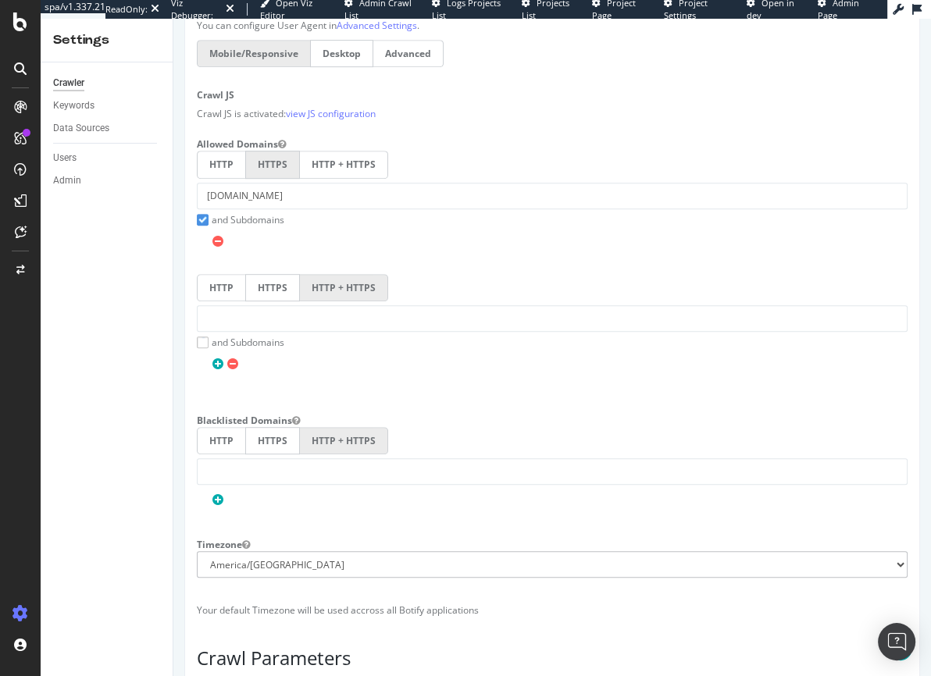
scroll to position [1167, 0]
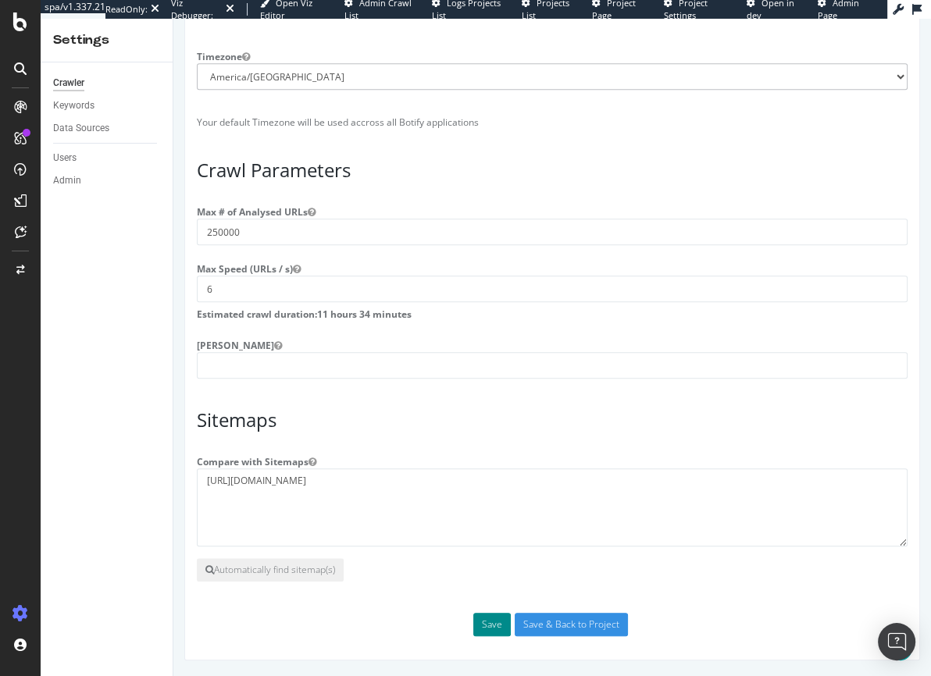
click at [489, 624] on button "Save" at bounding box center [491, 624] width 37 height 23
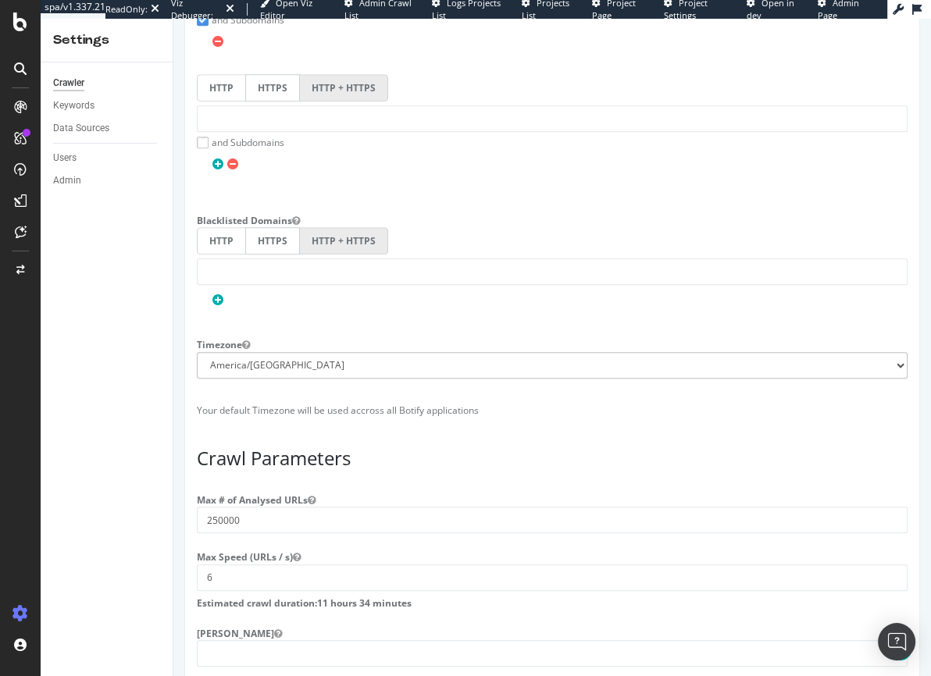
scroll to position [1221, 0]
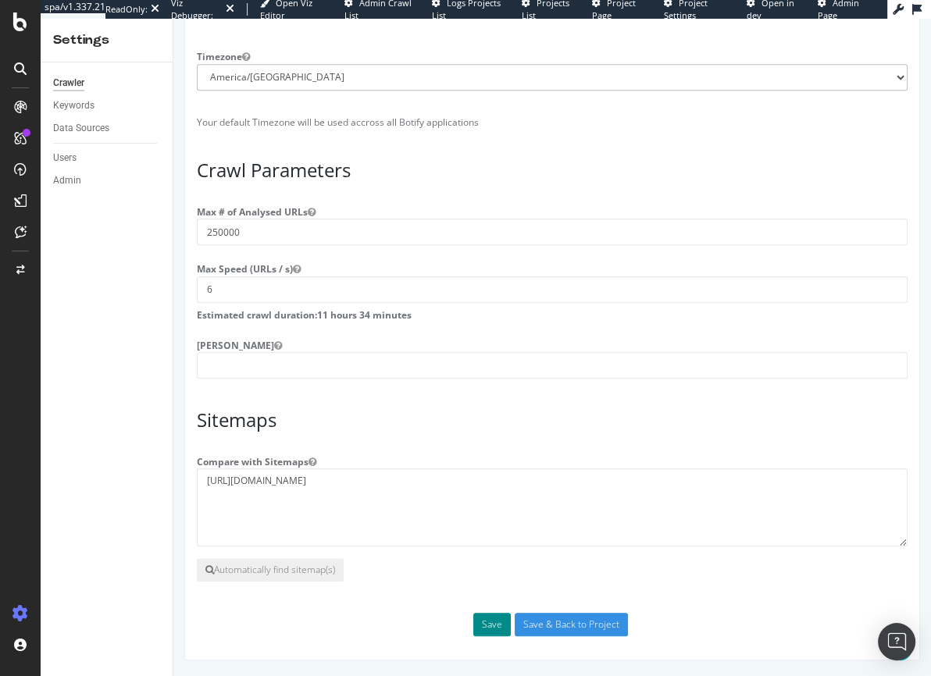
click at [489, 624] on button "Save" at bounding box center [491, 624] width 37 height 23
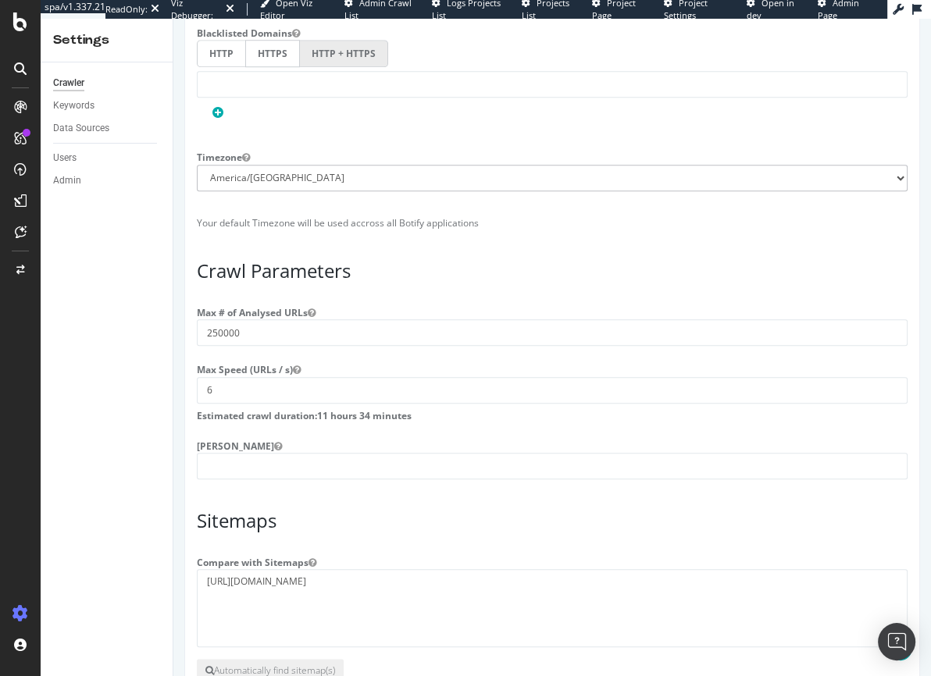
scroll to position [1153, 0]
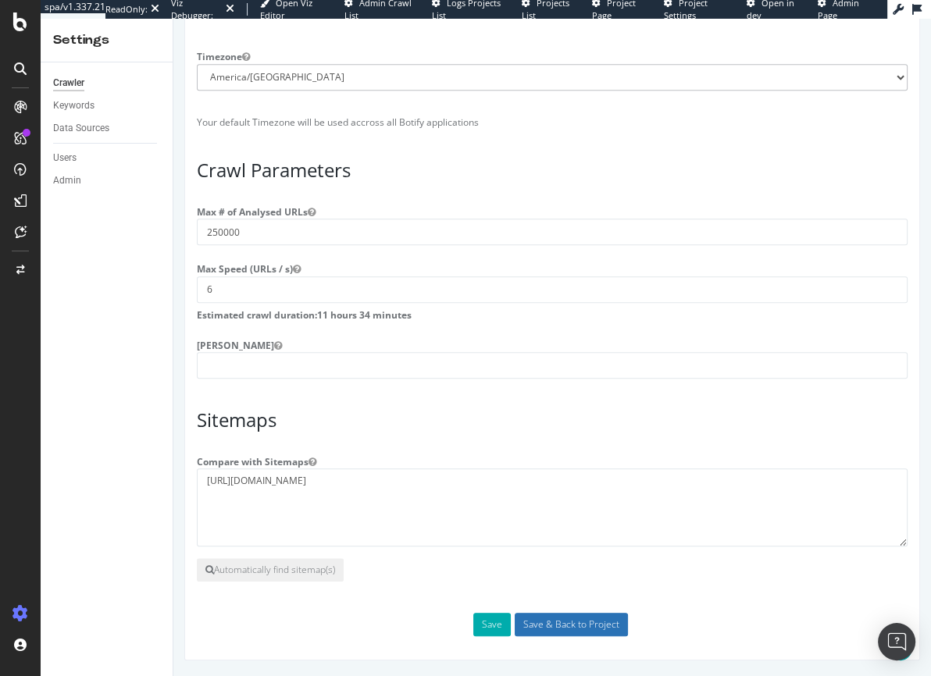
click at [567, 628] on input "Save & Back to Project" at bounding box center [570, 624] width 113 height 23
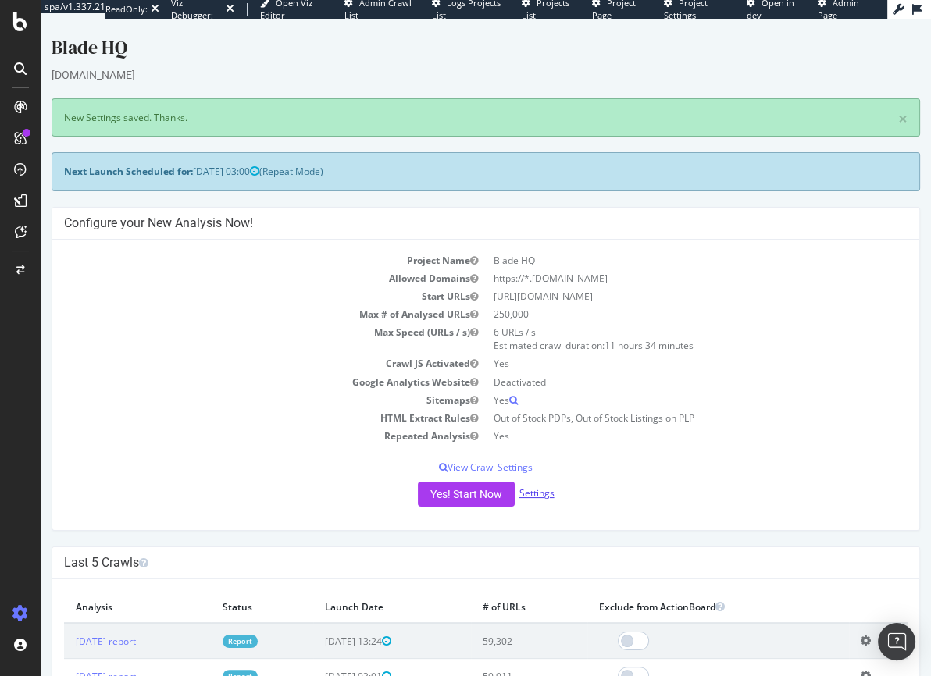
click at [529, 493] on link "Settings" at bounding box center [536, 492] width 35 height 13
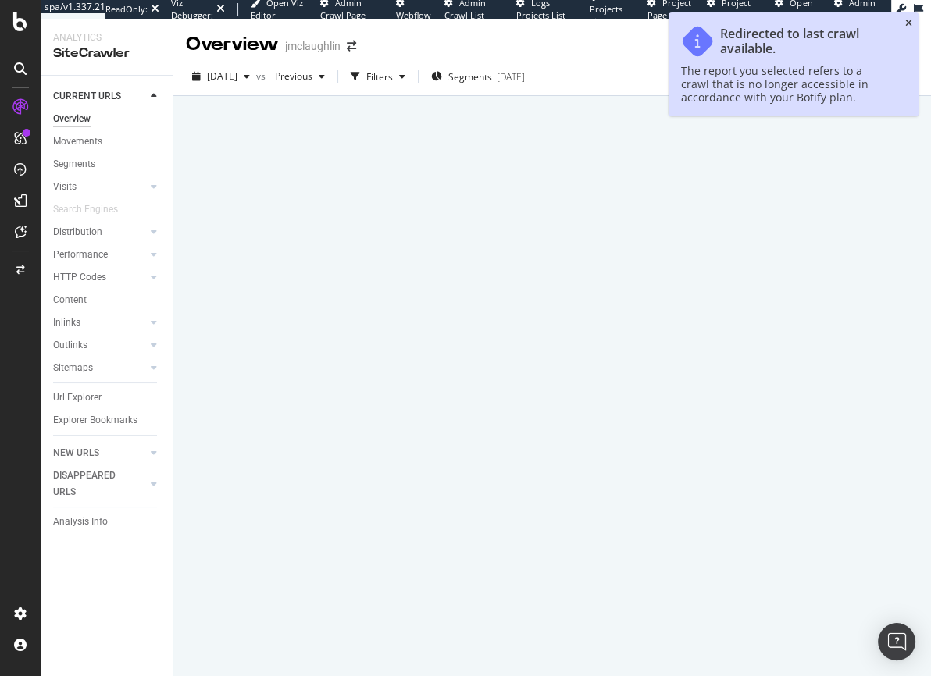
click at [908, 23] on icon "close toast" at bounding box center [908, 23] width 7 height 9
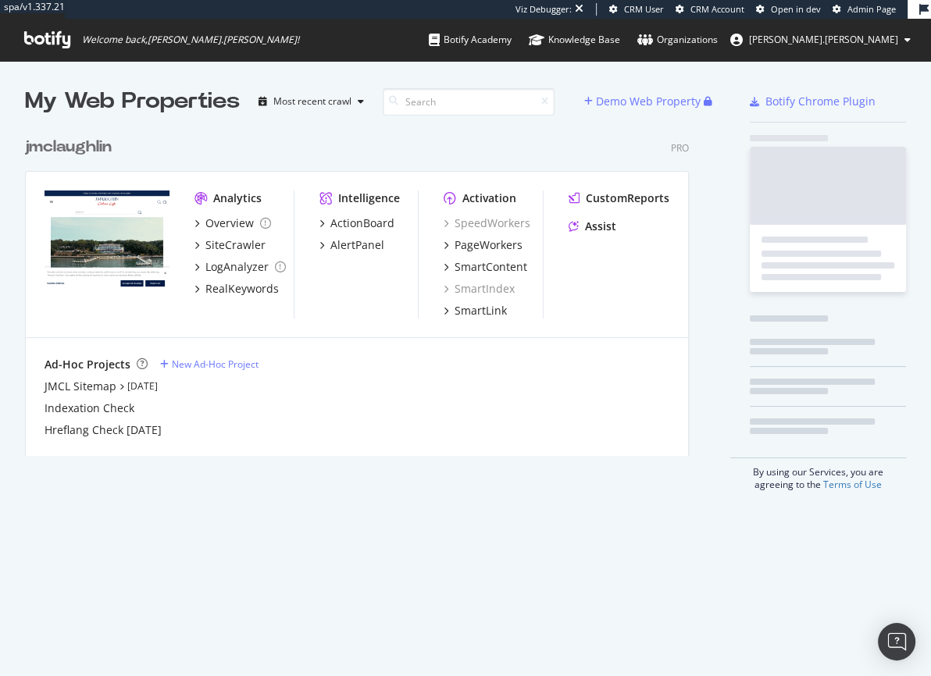
scroll to position [328, 665]
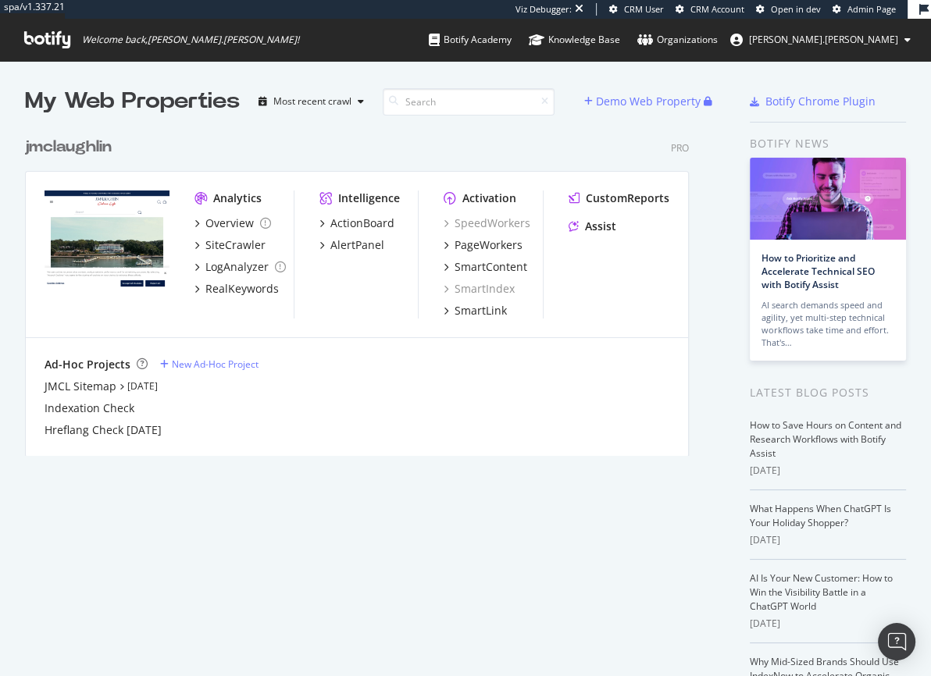
click at [52, 49] on span "Welcome back, [PERSON_NAME].[PERSON_NAME] !" at bounding box center [162, 40] width 300 height 42
click at [53, 42] on icon at bounding box center [47, 39] width 46 height 17
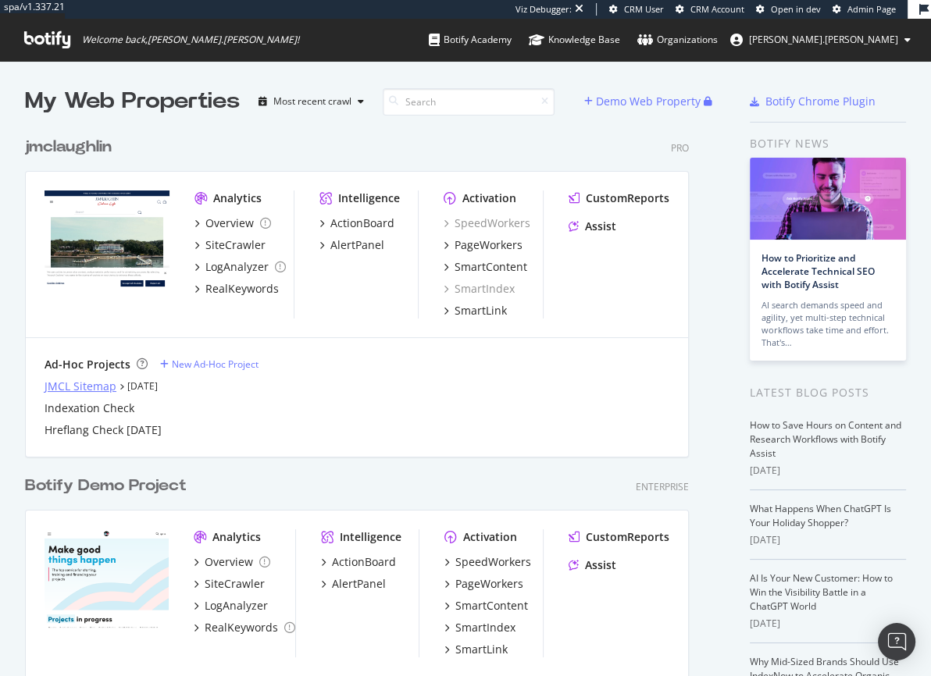
click at [98, 386] on div "JMCL Sitemap" at bounding box center [80, 387] width 72 height 16
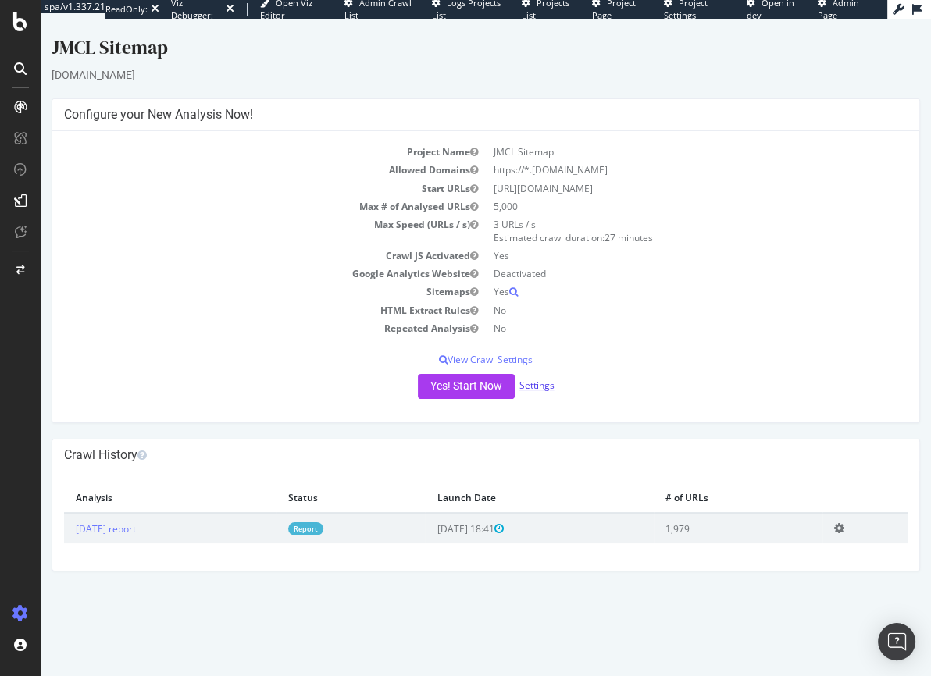
click at [539, 381] on link "Settings" at bounding box center [536, 385] width 35 height 13
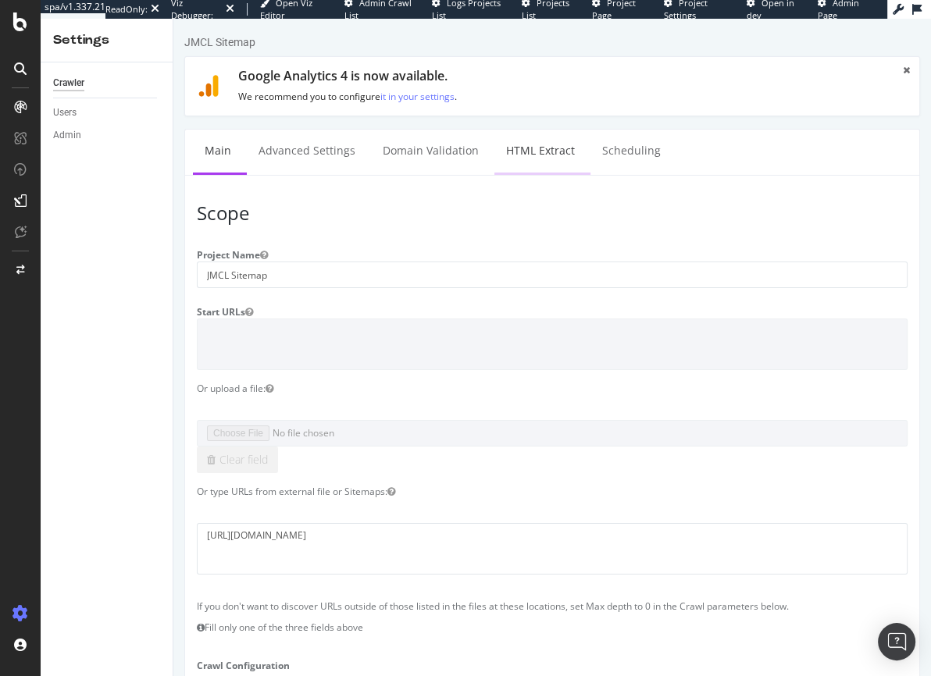
click at [544, 151] on link "HTML Extract" at bounding box center [540, 151] width 92 height 43
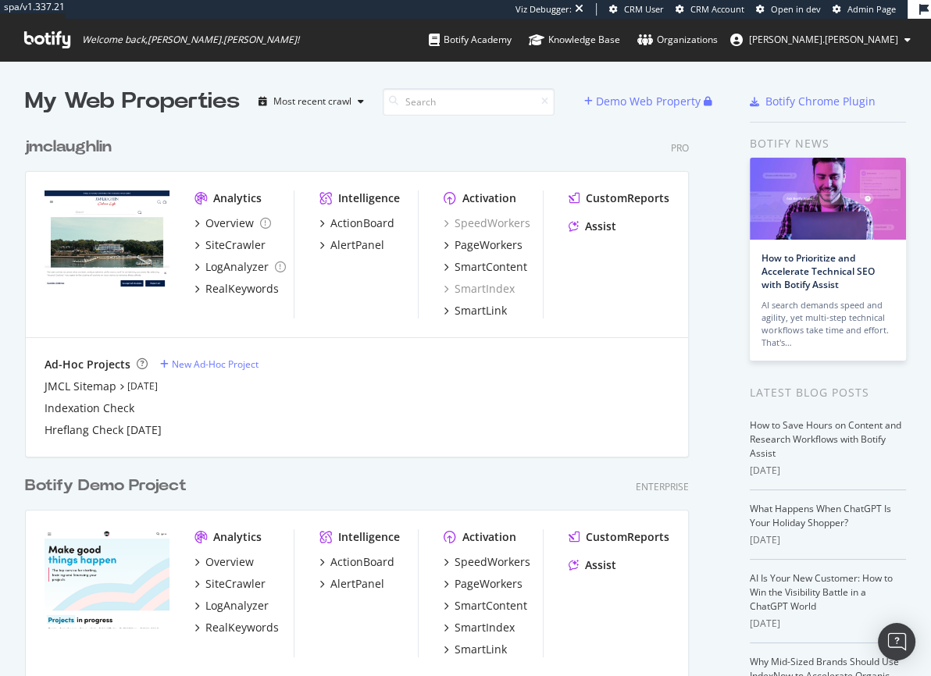
click at [94, 148] on div "jmclaughlin" at bounding box center [68, 147] width 87 height 23
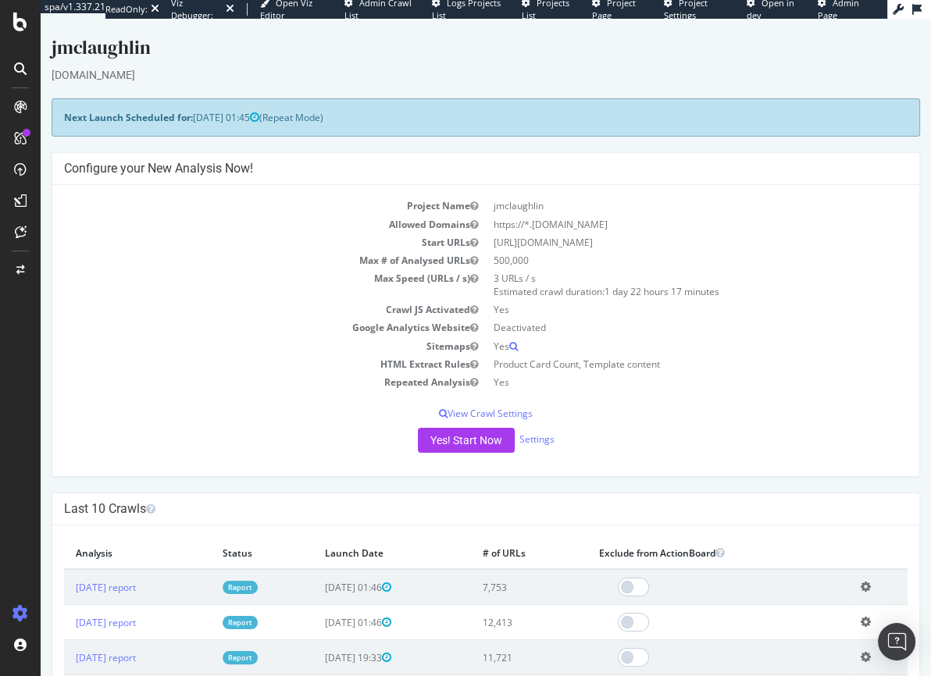
click at [549, 438] on div "Yes! Start Now Settings" at bounding box center [485, 440] width 843 height 25
click at [546, 439] on link "Settings" at bounding box center [536, 438] width 35 height 13
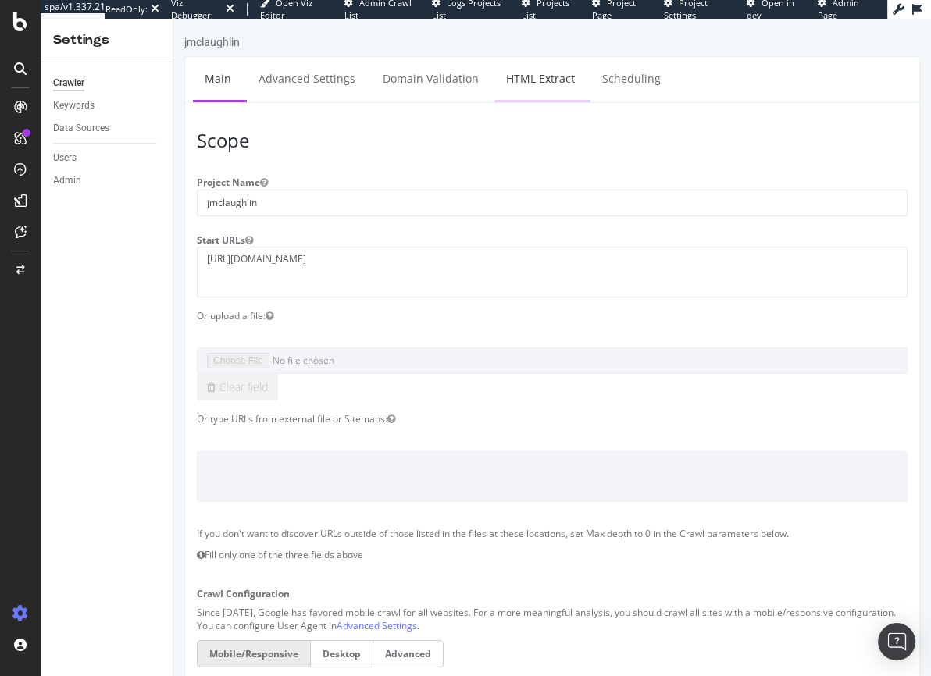
click at [545, 88] on link "HTML Extract" at bounding box center [540, 78] width 92 height 43
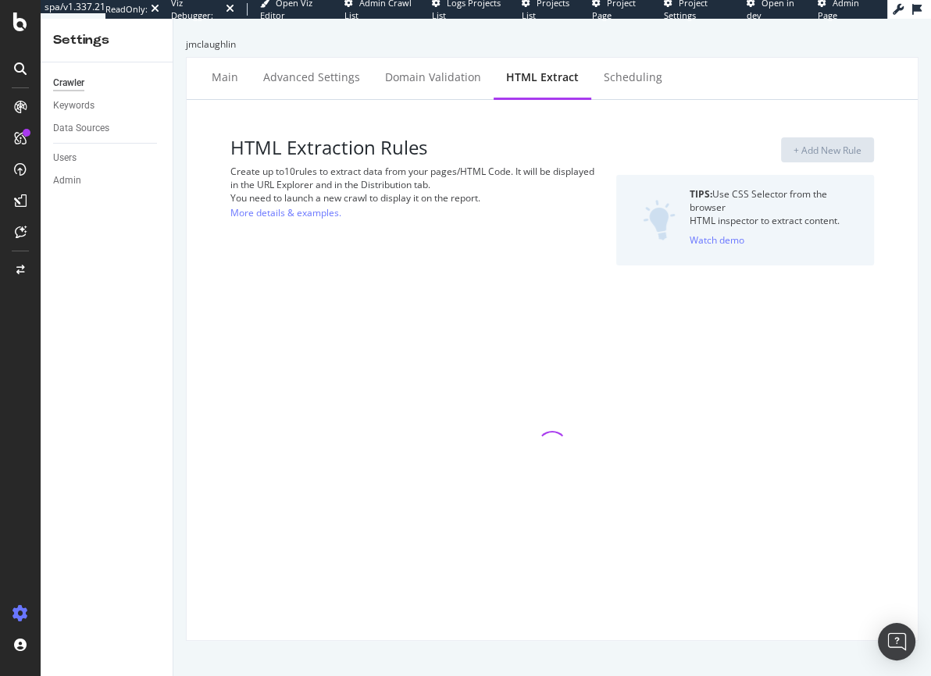
select select "count"
select select "exist"
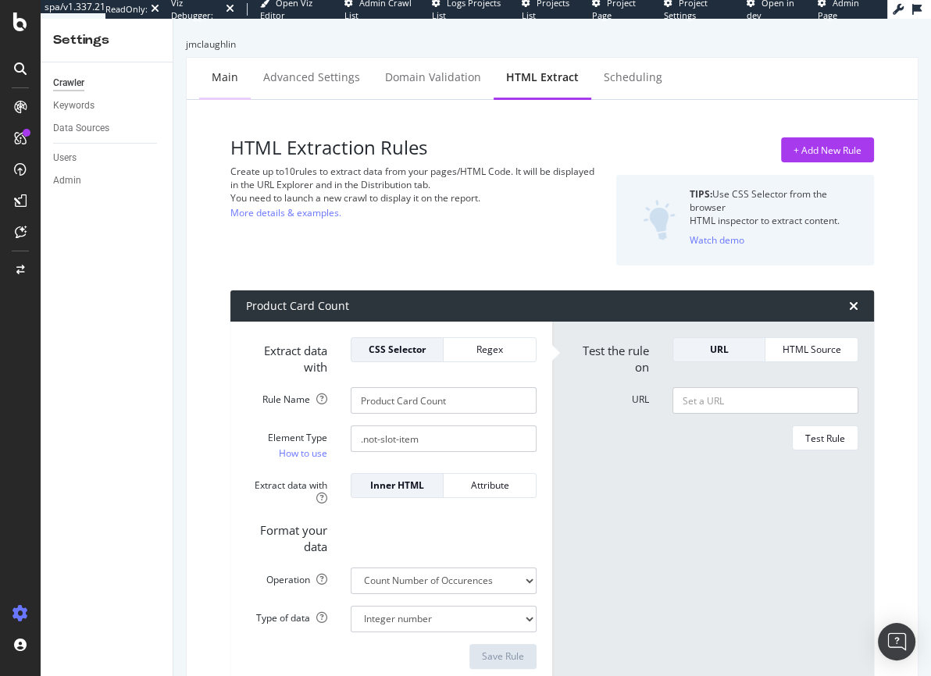
click at [228, 73] on div "Main" at bounding box center [225, 77] width 27 height 16
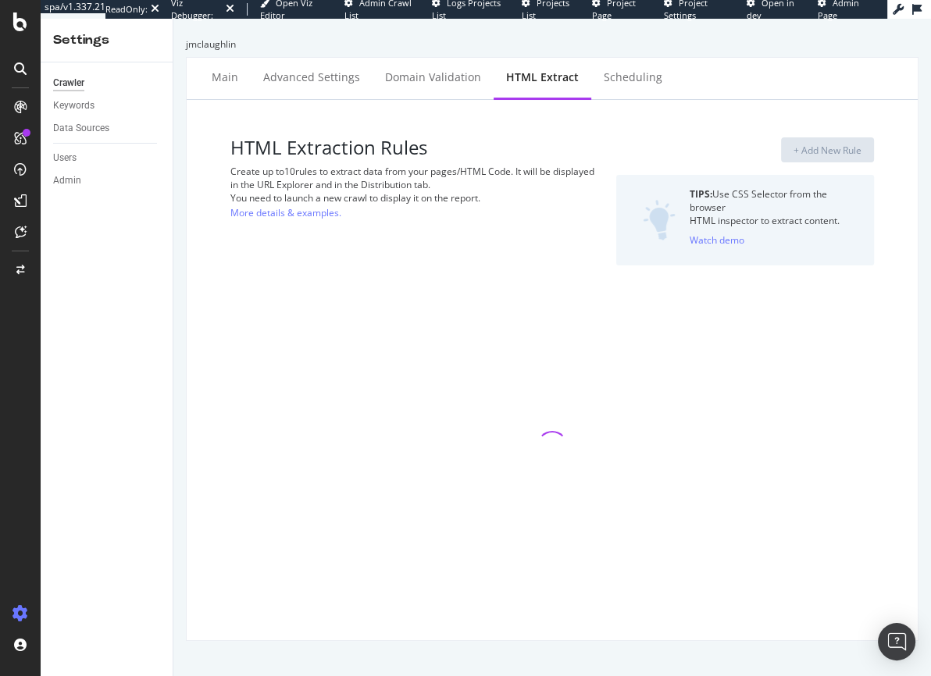
select select "count"
select select "exist"
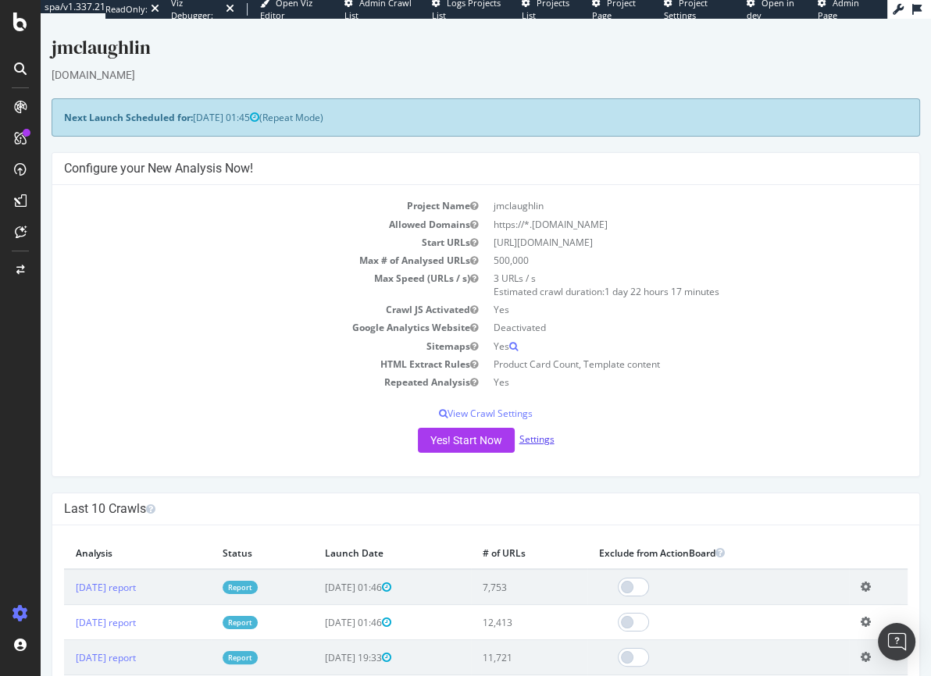
click at [533, 440] on link "Settings" at bounding box center [536, 438] width 35 height 13
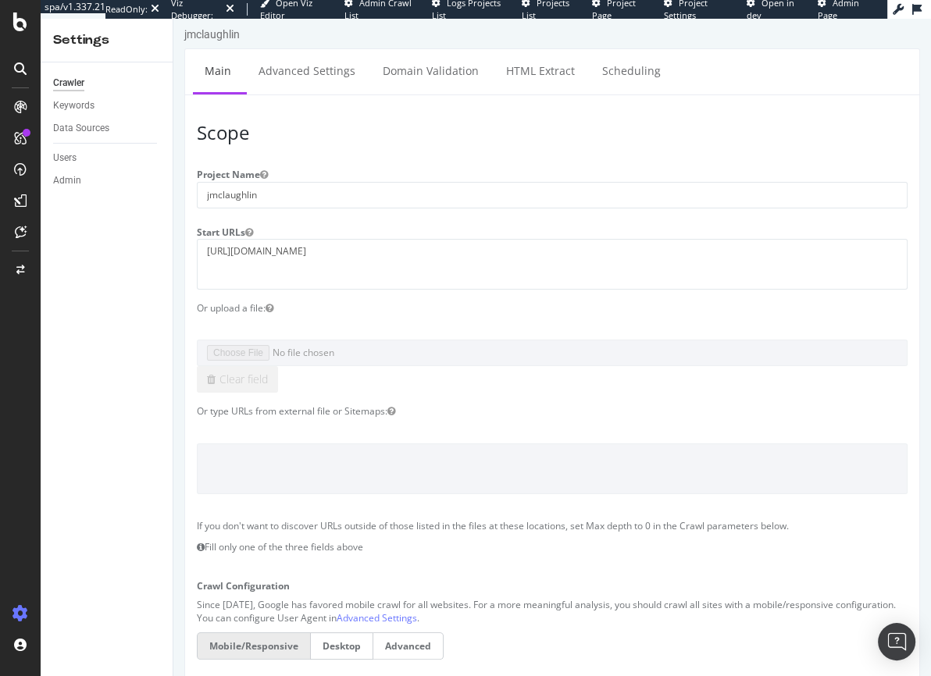
scroll to position [8, 0]
click at [173, 313] on div "Settings Crawler Keywords Data Sources Users Admin" at bounding box center [107, 347] width 133 height 657
click at [225, 250] on textarea "https://www.jmclaughlin.com/" at bounding box center [552, 264] width 710 height 51
click at [226, 260] on textarea "https://www.jmclaughlin.com/" at bounding box center [552, 264] width 710 height 51
click at [228, 254] on textarea "https://www.jmclaughlin.com/" at bounding box center [552, 264] width 710 height 51
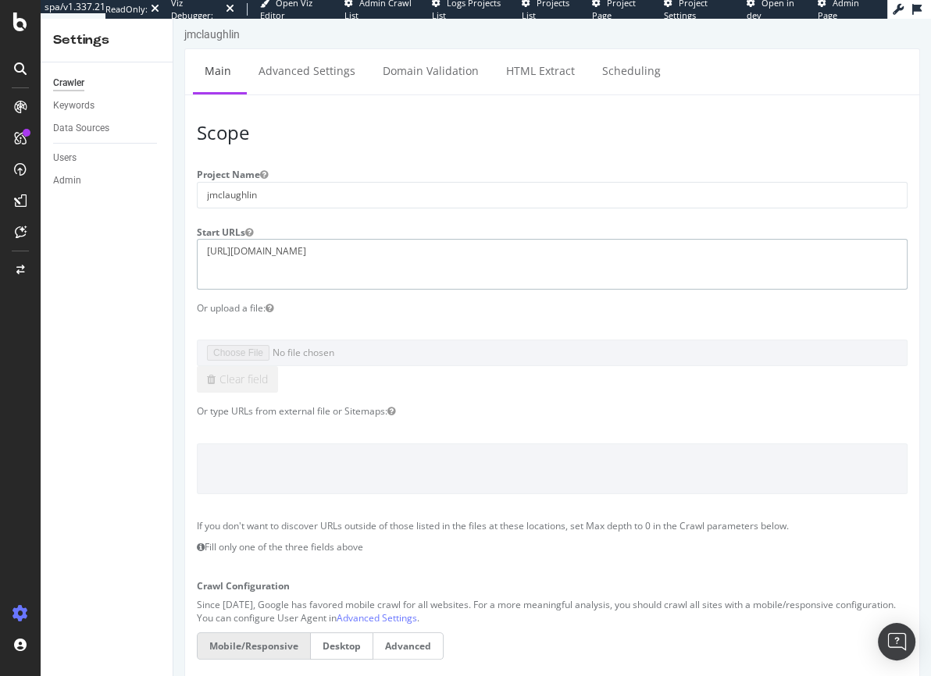
click at [228, 254] on textarea "https://www.jmclaughlin.com/" at bounding box center [552, 264] width 710 height 51
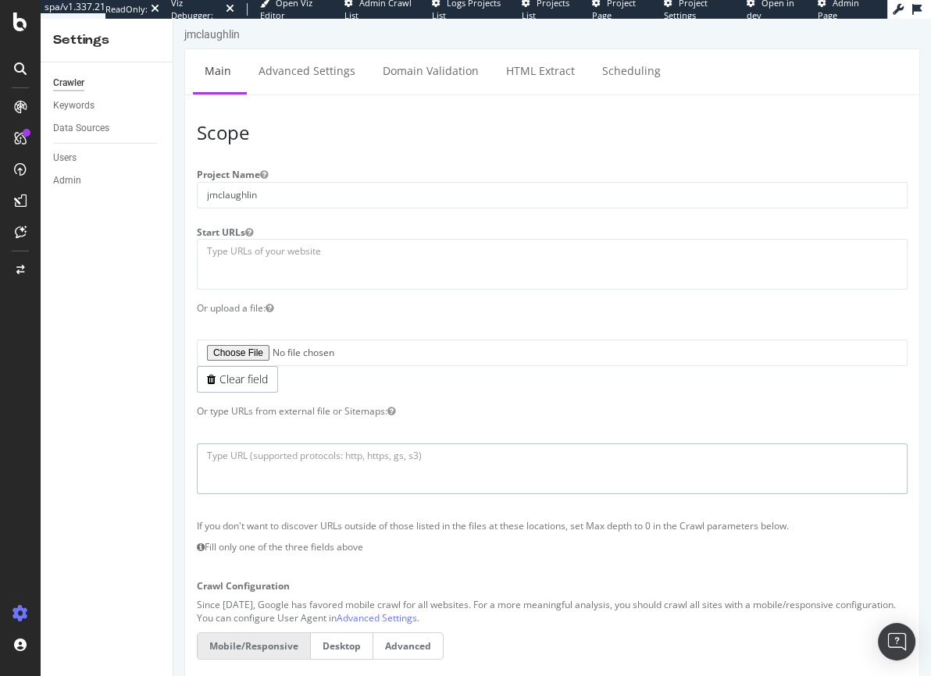
click at [293, 460] on textarea at bounding box center [552, 468] width 710 height 51
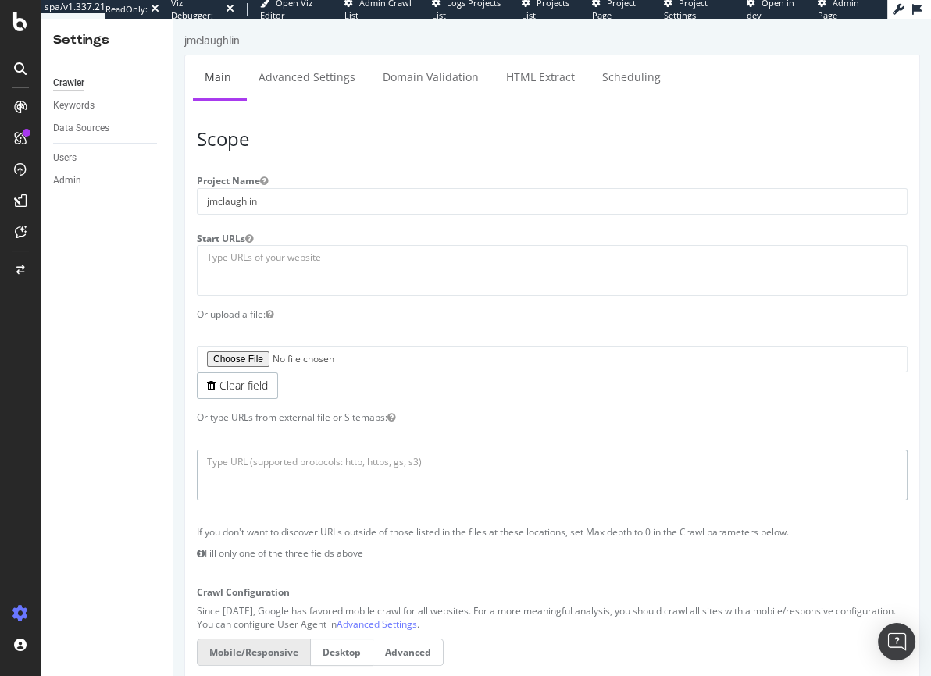
scroll to position [0, 0]
click at [258, 259] on textarea "https://www.jmclaughlin.com/" at bounding box center [552, 272] width 710 height 51
paste textarea "https://www.bladehq.com/"
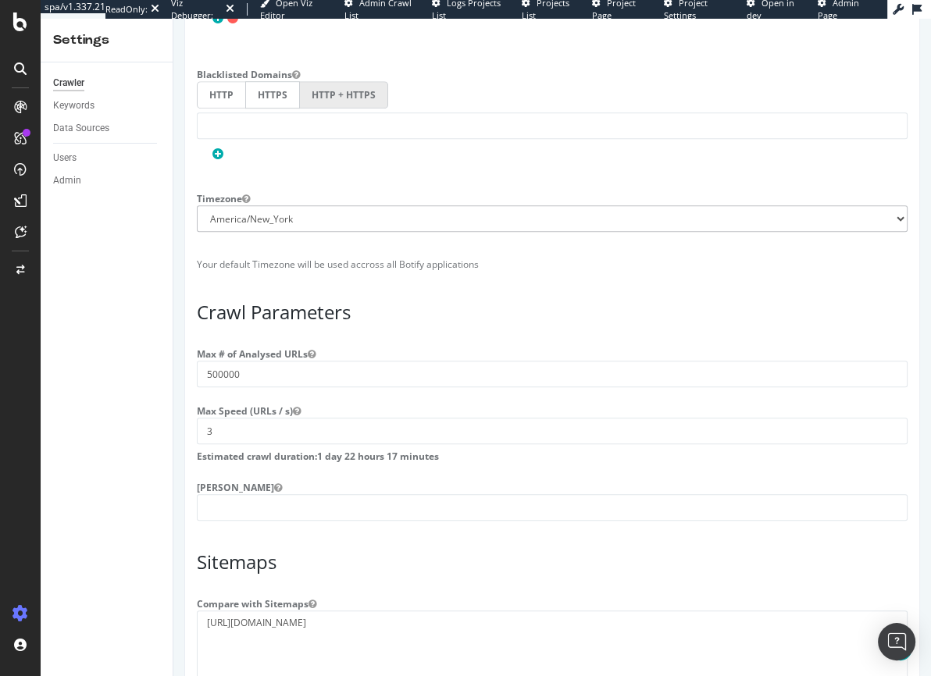
scroll to position [1099, 0]
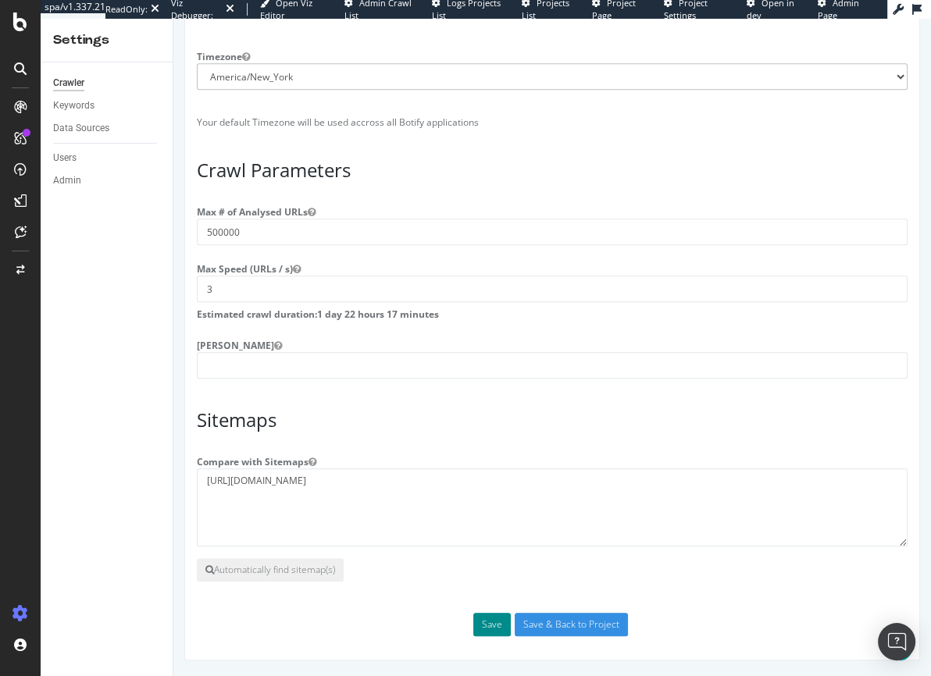
type textarea "https://www.bladehq.com/"
click at [494, 625] on button "Save" at bounding box center [491, 624] width 37 height 23
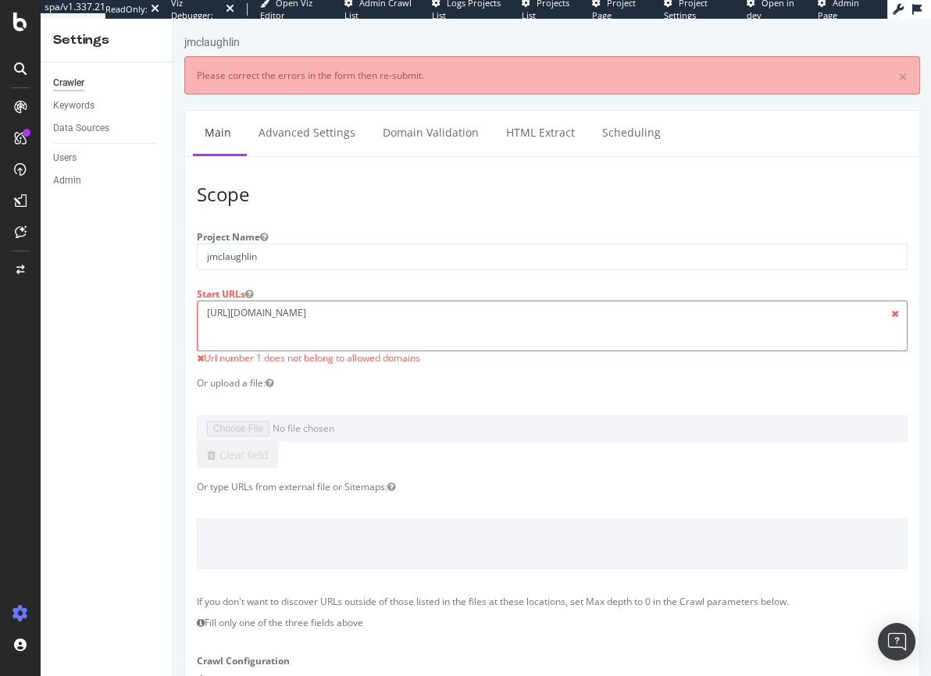
scroll to position [0, 0]
click at [212, 310] on textarea "https://www.bladehq.com/" at bounding box center [552, 326] width 710 height 51
click at [204, 311] on textarea "https://www.bladehq.com/" at bounding box center [552, 326] width 710 height 51
click at [207, 311] on textarea "https://www.bladehq.com/" at bounding box center [552, 326] width 710 height 51
click at [164, 387] on div "Crawler Keywords Data Sources Users Admin" at bounding box center [107, 369] width 132 height 614
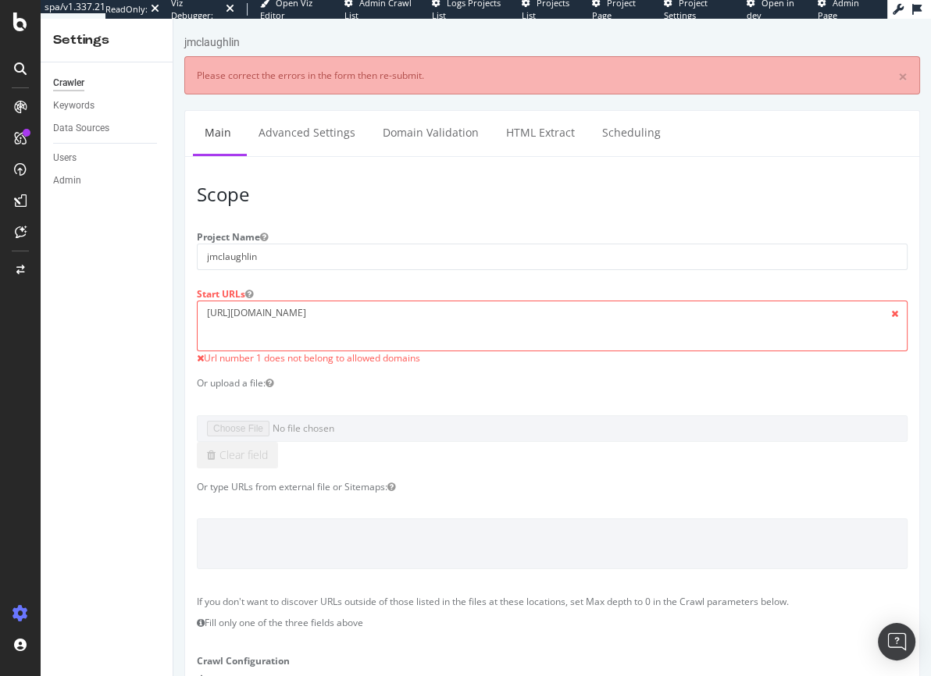
click at [378, 376] on div "Or upload a file:" at bounding box center [552, 382] width 734 height 13
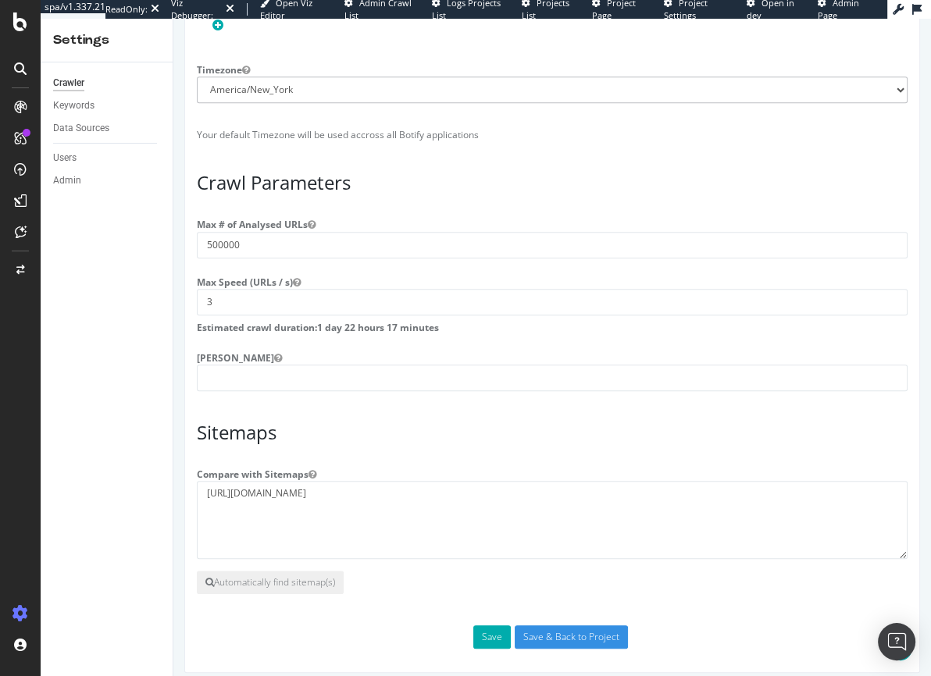
scroll to position [1142, 0]
click at [479, 646] on button "Save" at bounding box center [491, 637] width 37 height 23
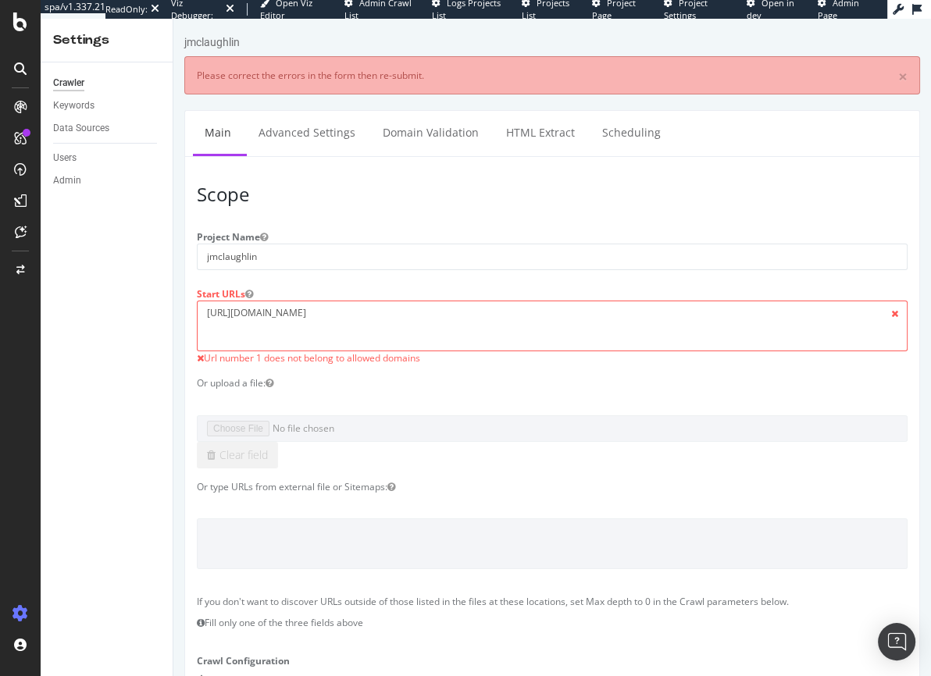
scroll to position [0, 0]
click at [271, 315] on textarea "https://www.bladehq.com/" at bounding box center [552, 326] width 710 height 51
click at [266, 307] on textarea "https://www.bladehq.com/" at bounding box center [552, 326] width 710 height 51
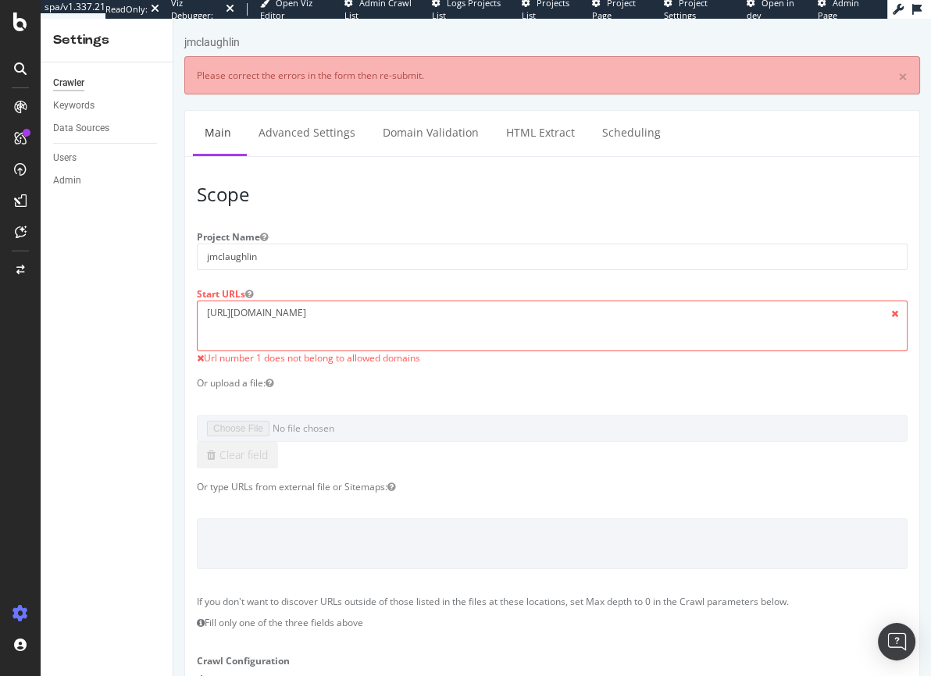
click at [266, 307] on textarea "https://www.bladehq.com/" at bounding box center [552, 326] width 710 height 51
click at [256, 319] on textarea "https://www.bladehq.com/" at bounding box center [552, 326] width 710 height 51
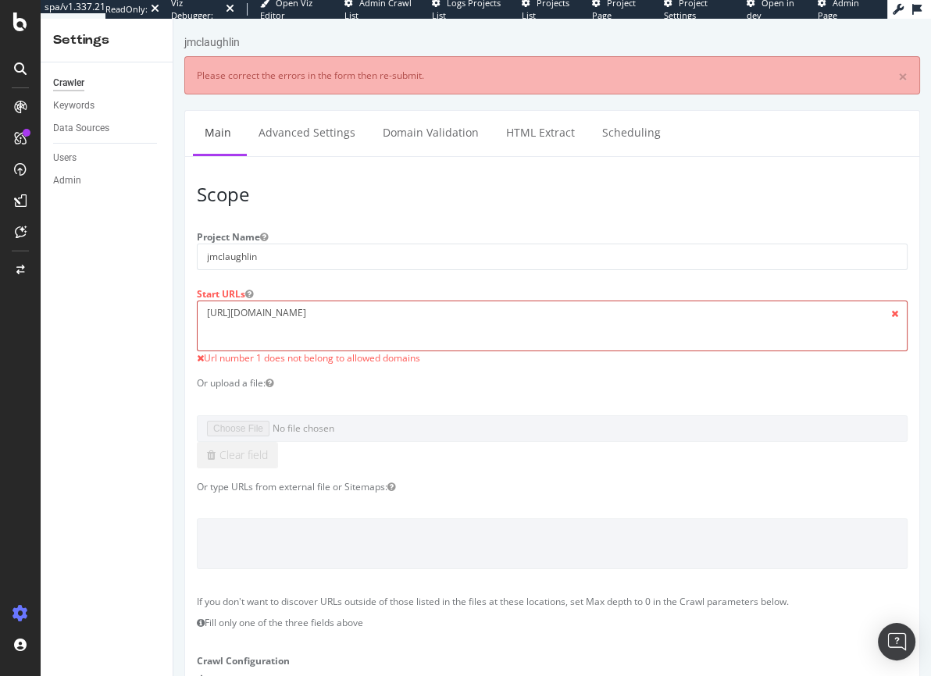
paste textarea "jmclaughlin"
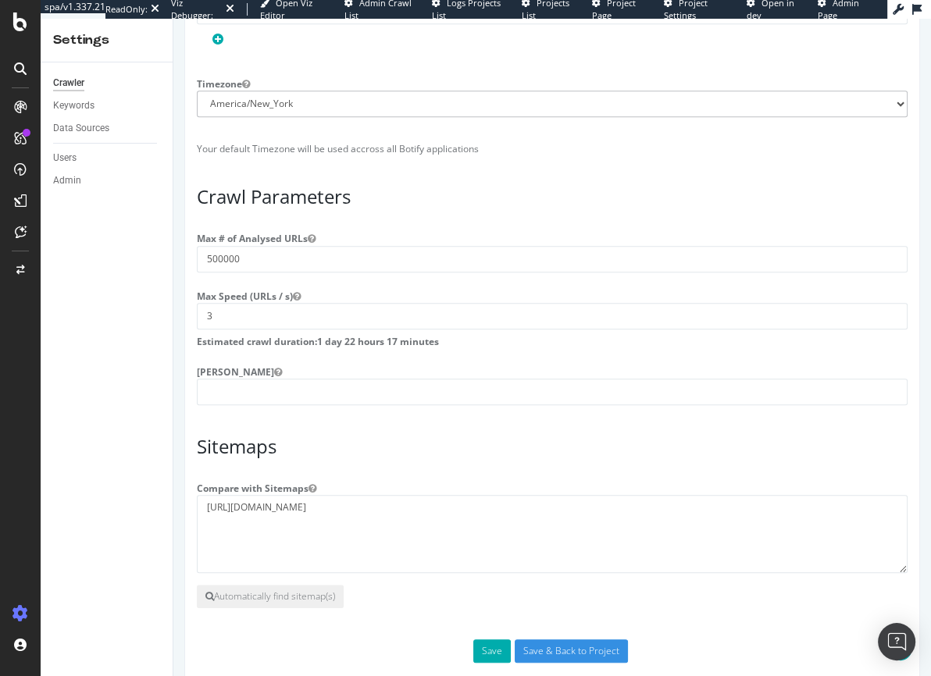
scroll to position [1166, 0]
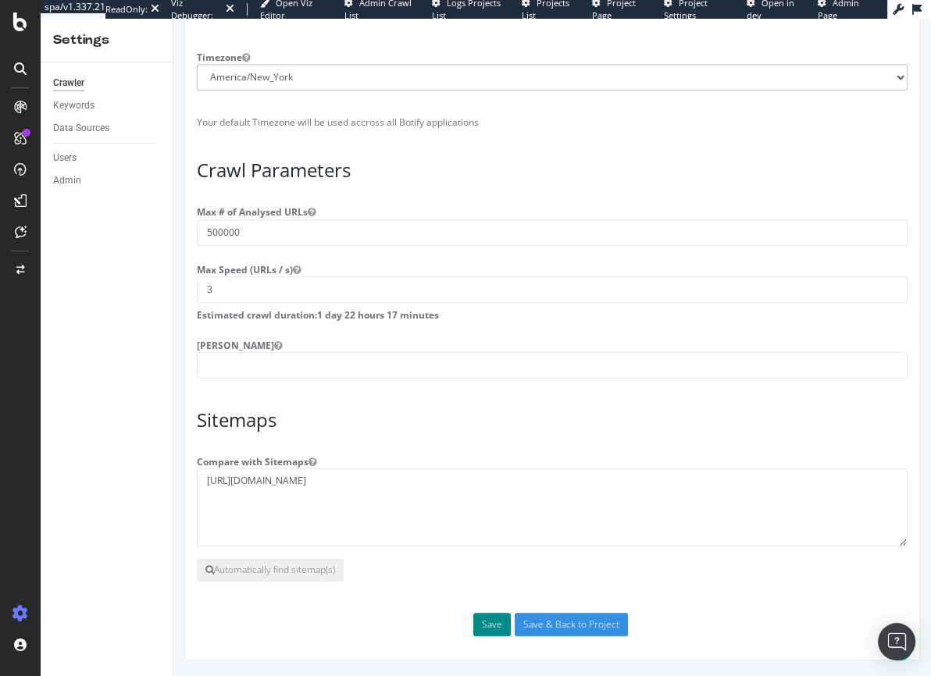
type textarea "https://www.jmclaughlin.com/"
click at [491, 632] on button "Save" at bounding box center [491, 624] width 37 height 23
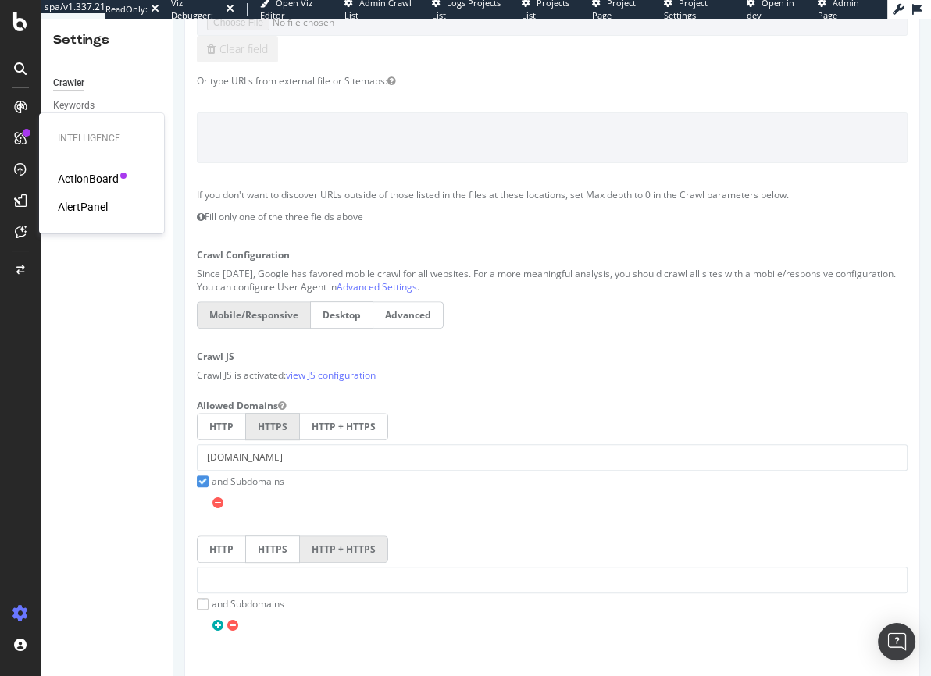
scroll to position [0, 0]
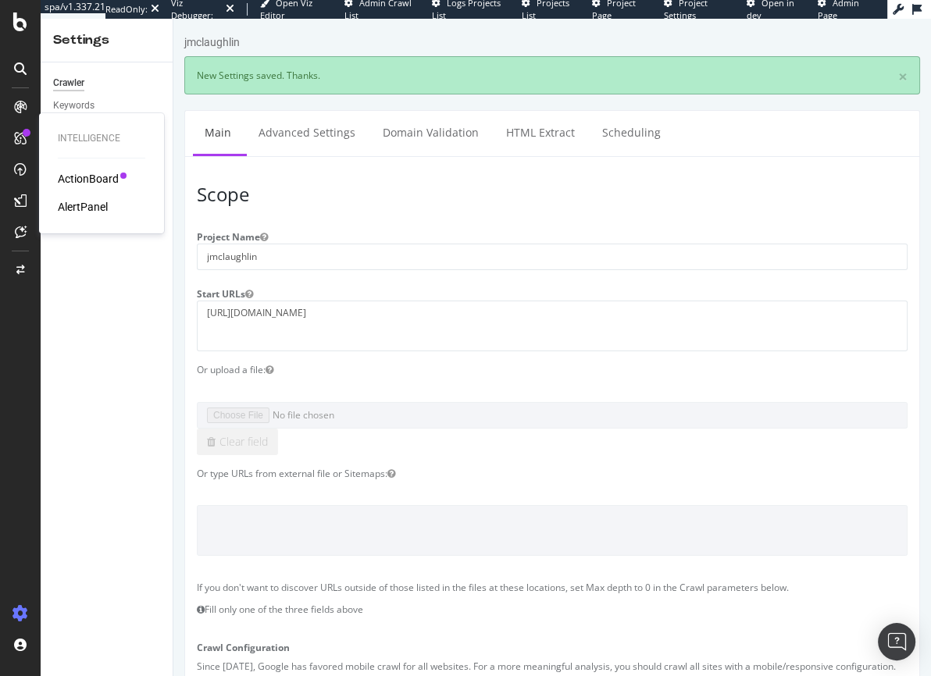
click at [392, 187] on h3 "Scope" at bounding box center [552, 194] width 710 height 20
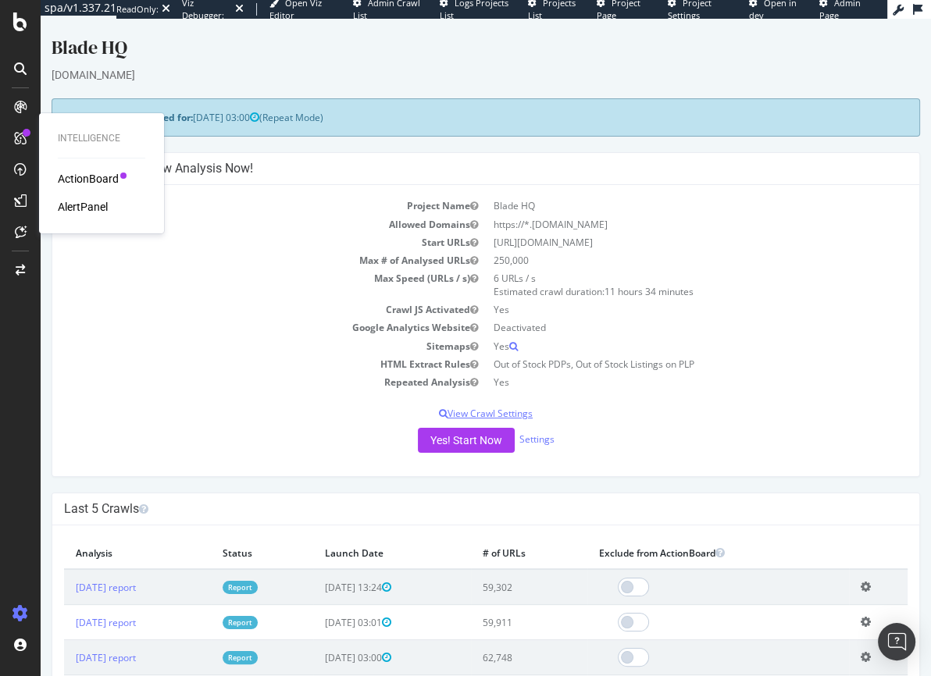
click at [465, 411] on p "View Crawl Settings" at bounding box center [485, 413] width 843 height 13
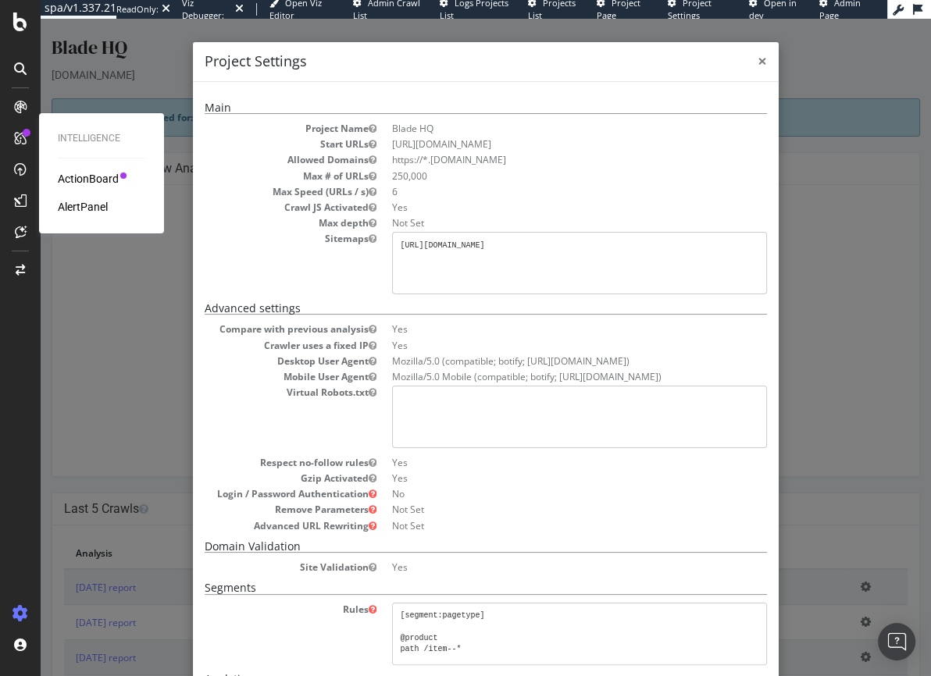
click at [759, 62] on span "×" at bounding box center [761, 61] width 9 height 22
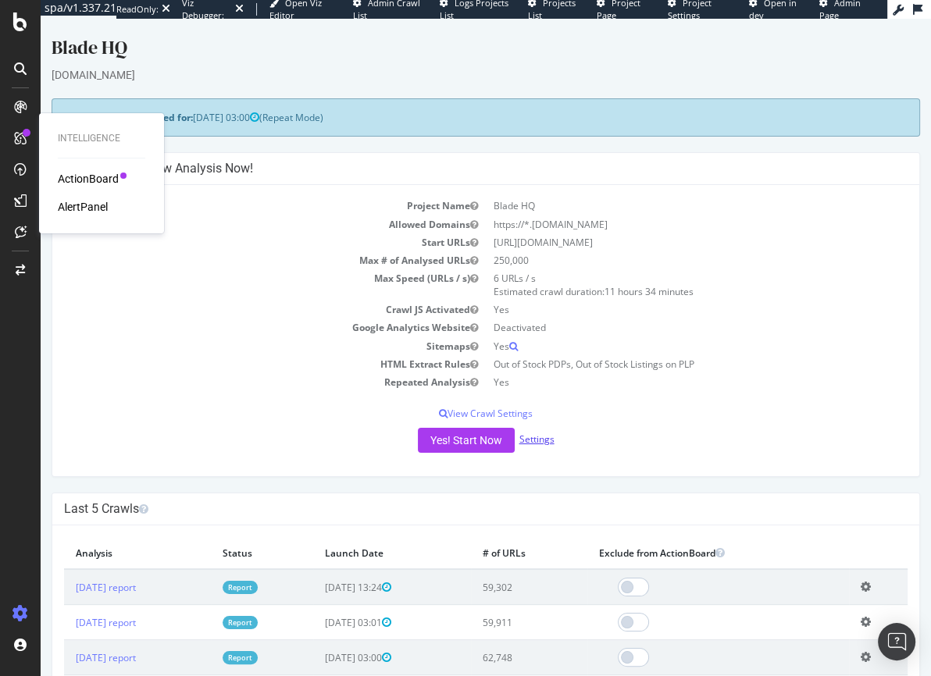
click at [531, 440] on link "Settings" at bounding box center [536, 438] width 35 height 13
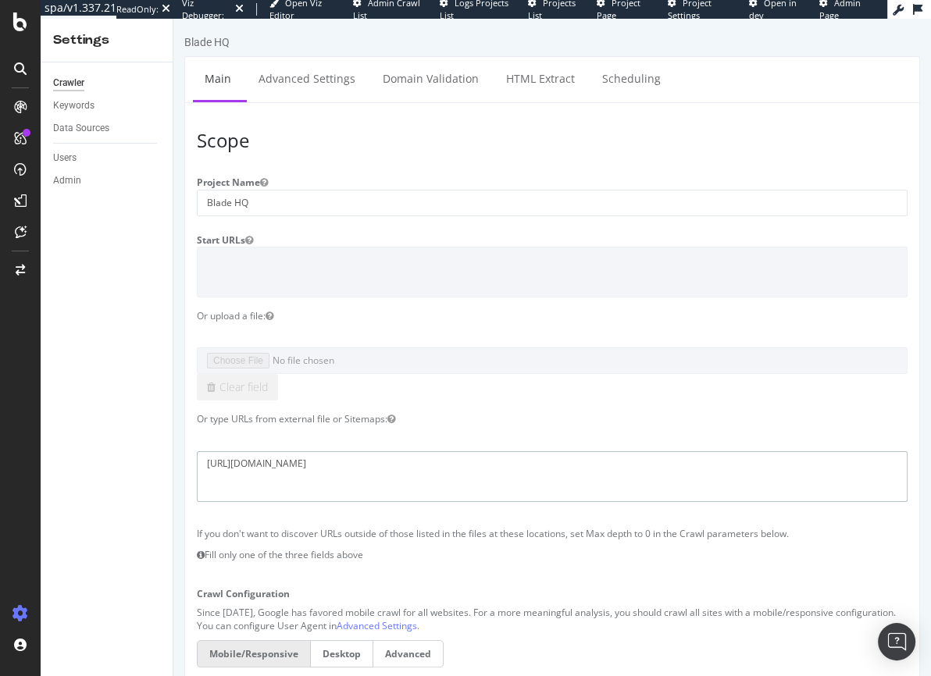
click at [227, 465] on textarea "https://www.bladehq.com/sitemap.xml" at bounding box center [552, 476] width 710 height 51
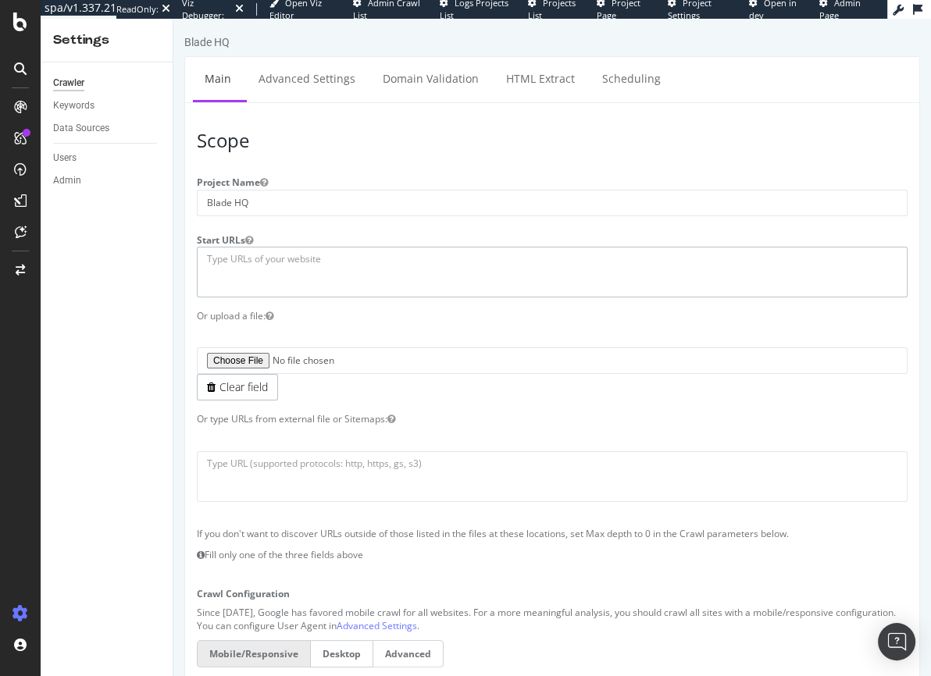
click at [226, 255] on textarea at bounding box center [552, 272] width 710 height 51
paste textarea "https://www.bladehq.com/"
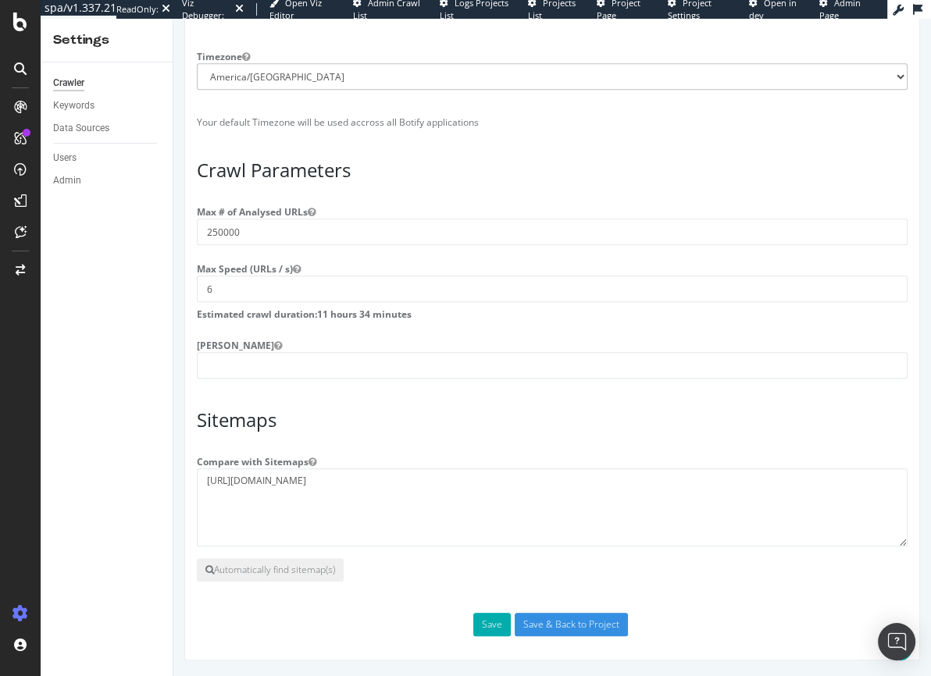
scroll to position [1099, 0]
type textarea "https://www.bladehq.com/"
click at [495, 631] on button "Save" at bounding box center [491, 624] width 37 height 23
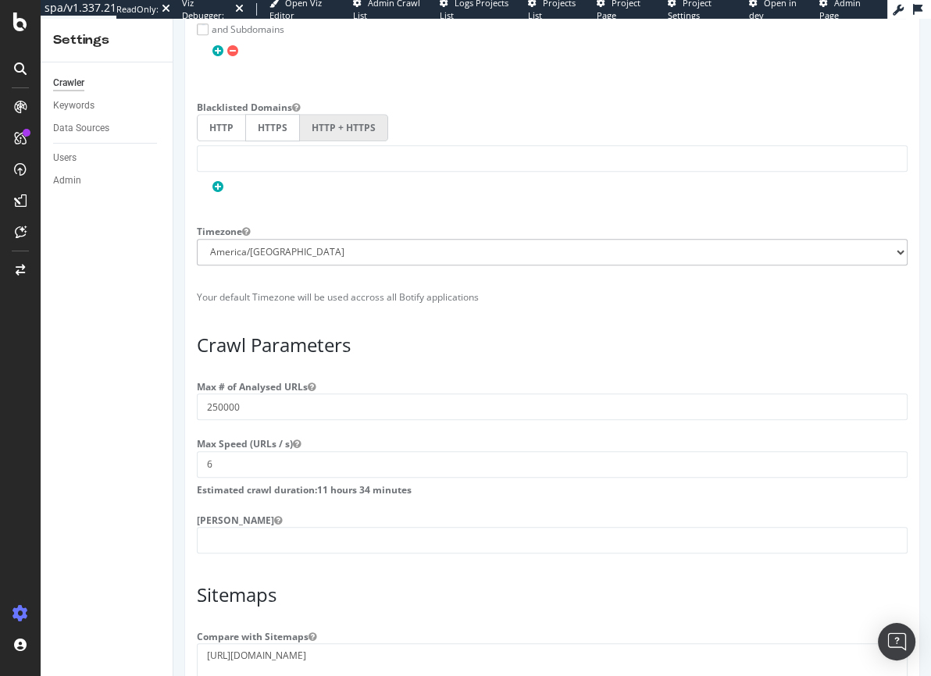
scroll to position [1221, 0]
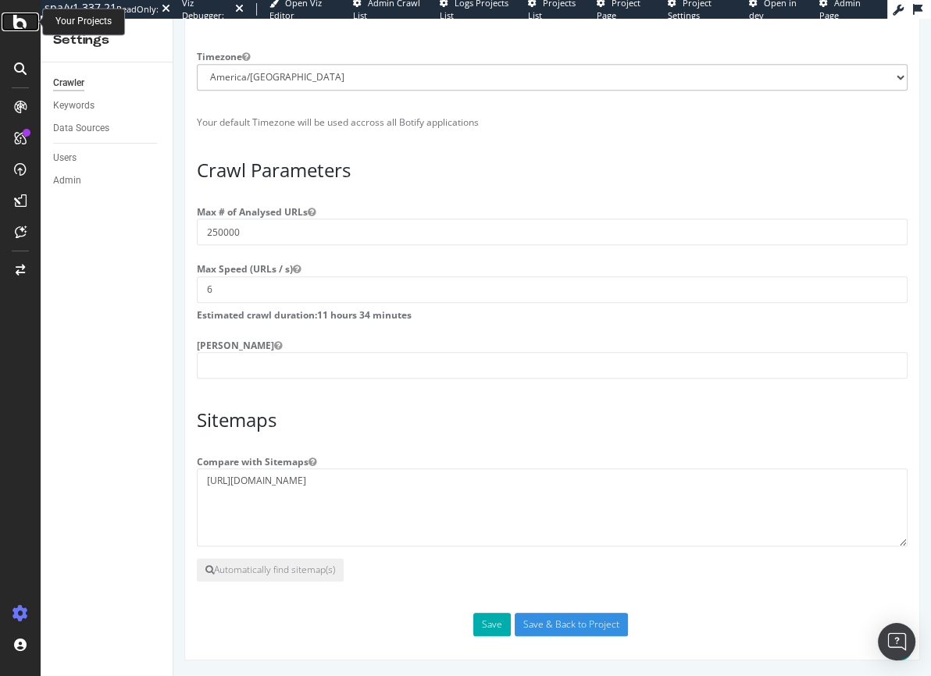
click at [19, 25] on icon at bounding box center [20, 21] width 14 height 19
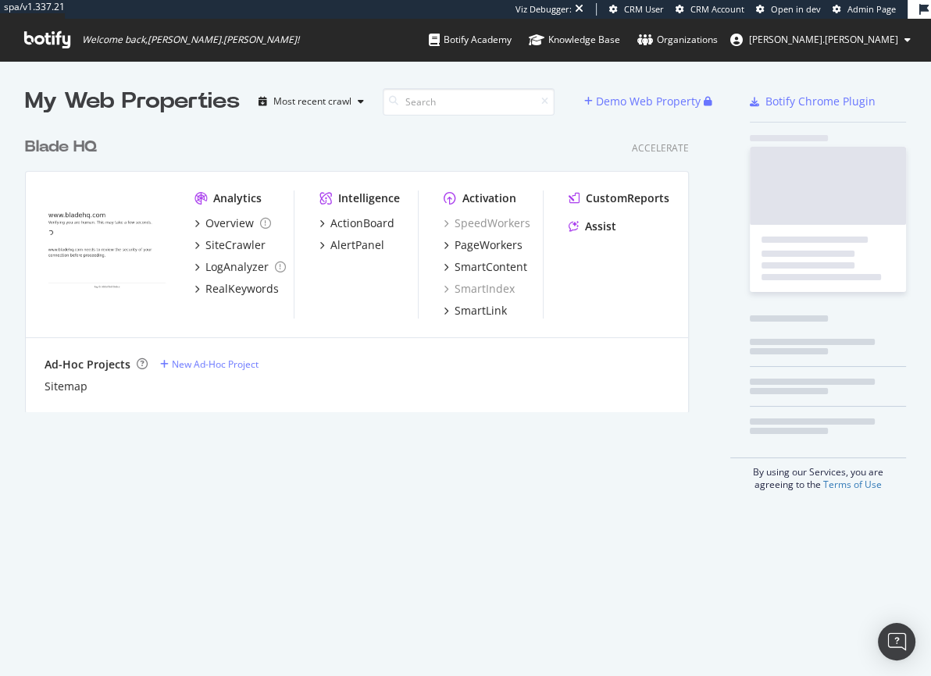
scroll to position [284, 665]
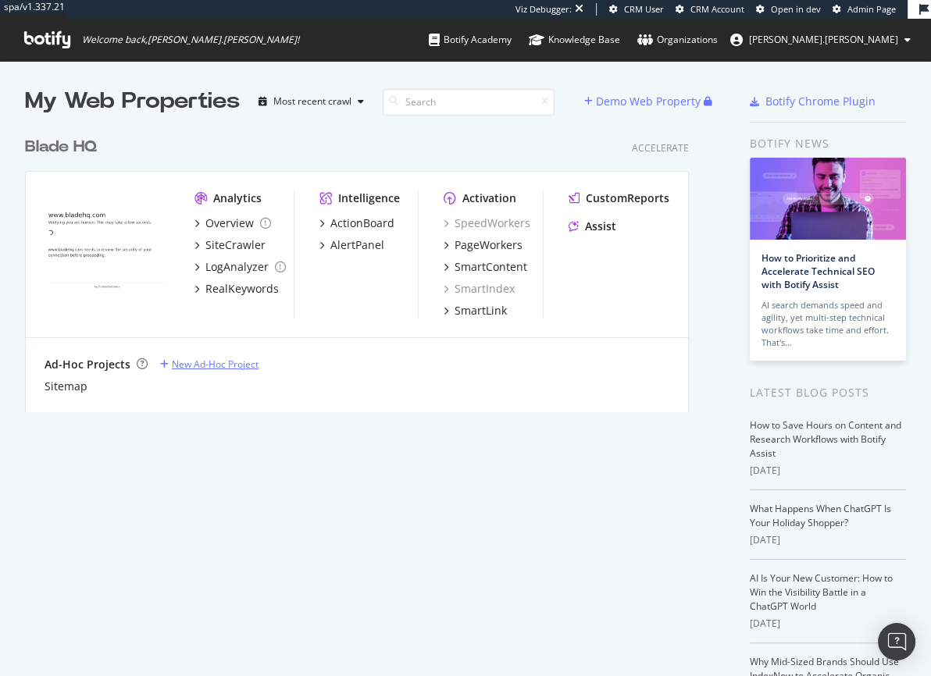
click at [201, 366] on div "New Ad-Hoc Project" at bounding box center [215, 364] width 87 height 13
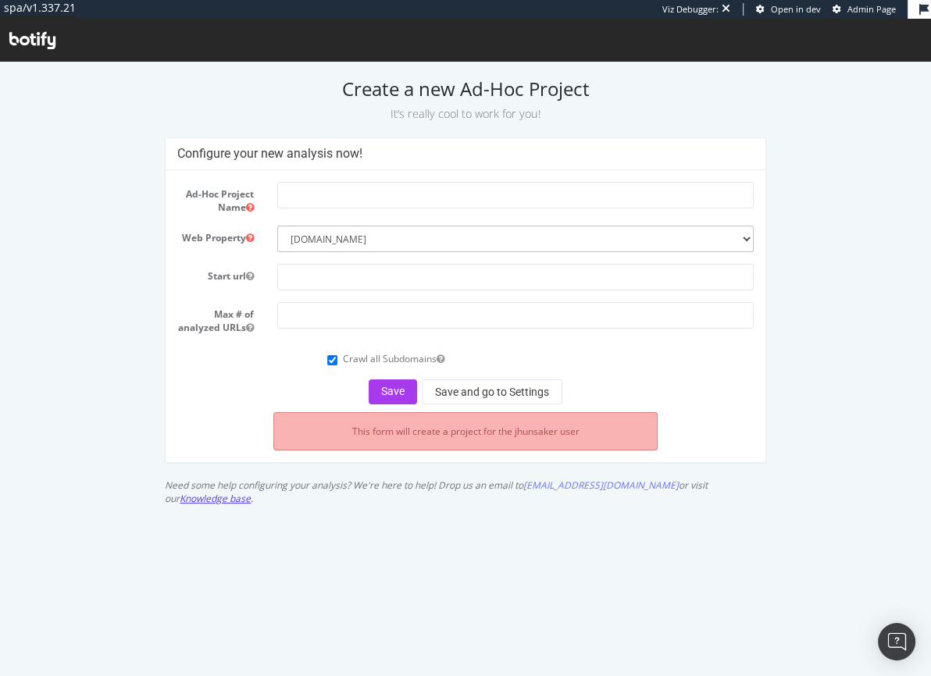
click at [251, 498] on link "Knowledge base" at bounding box center [215, 498] width 71 height 13
